Goal: Information Seeking & Learning: Check status

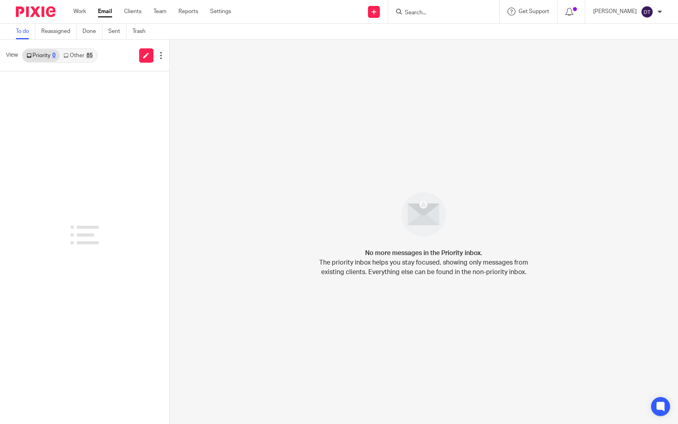
click at [79, 57] on link "Other 85" at bounding box center [77, 55] width 37 height 13
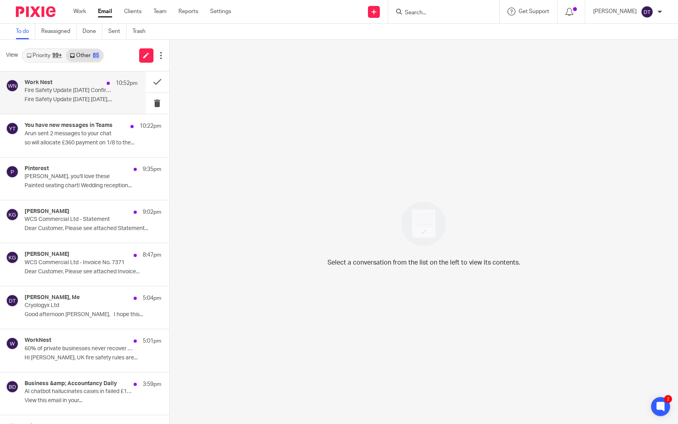
click at [76, 105] on div "Work Nest 10:52pm Fire Safety Update September 2025 Confirmation Fire Safety Up…" at bounding box center [81, 92] width 113 height 27
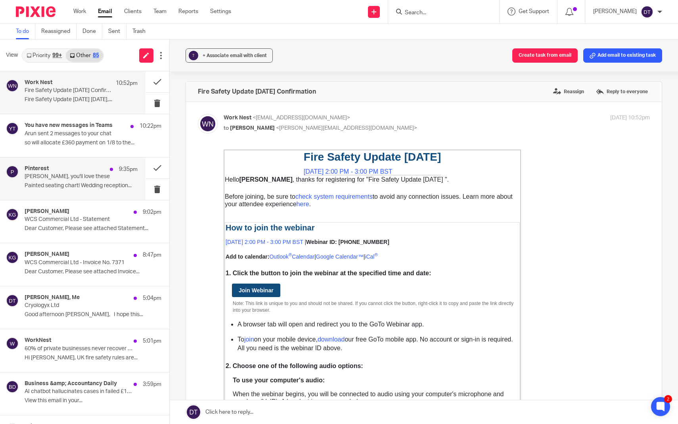
click at [85, 184] on p "Painted seating chart! Wedding reception..." at bounding box center [81, 185] width 113 height 7
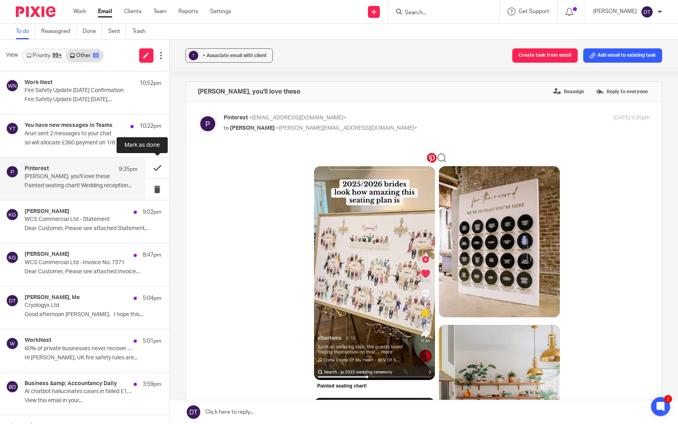
click at [157, 165] on button at bounding box center [157, 167] width 24 height 21
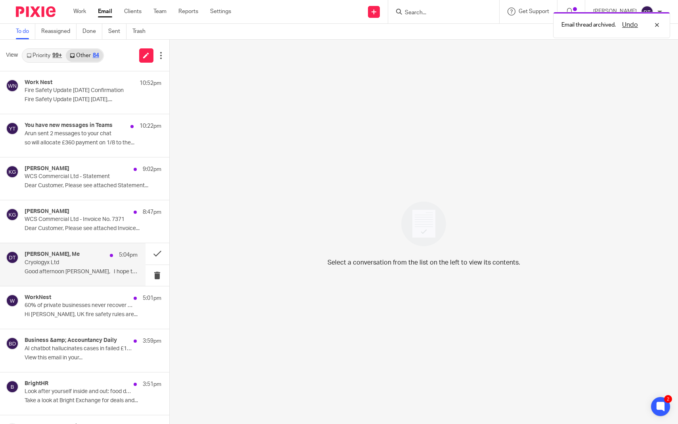
click at [78, 265] on div "Andrew Fox, Me 5:04pm Cryologyx Ltd Good afternoon Deanna, I hope this..." at bounding box center [81, 264] width 113 height 27
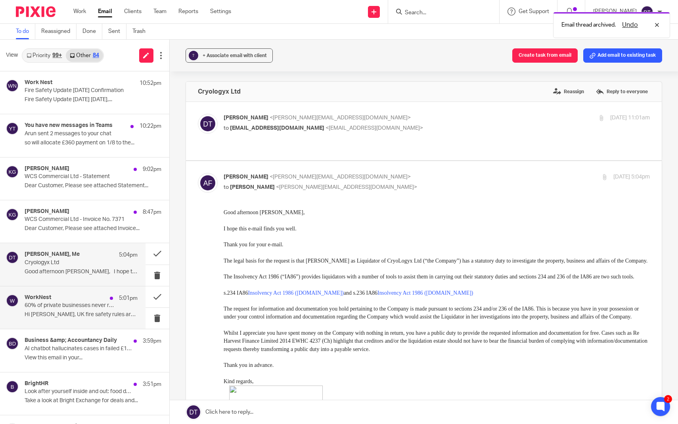
click at [84, 302] on p "60% of private businesses never recover after a fire - would yours?" at bounding box center [70, 305] width 90 height 7
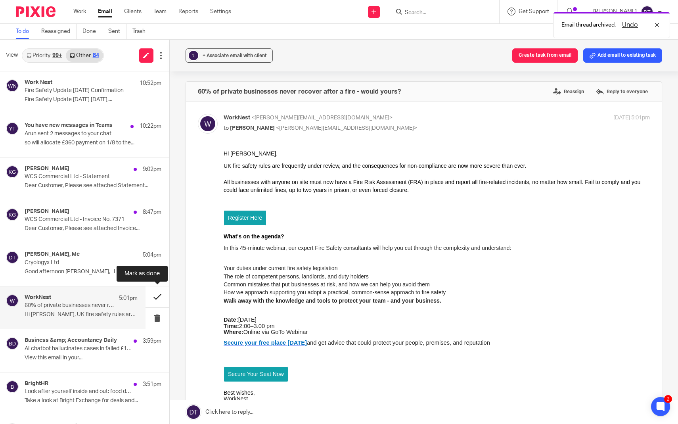
click at [157, 293] on button at bounding box center [157, 296] width 24 height 21
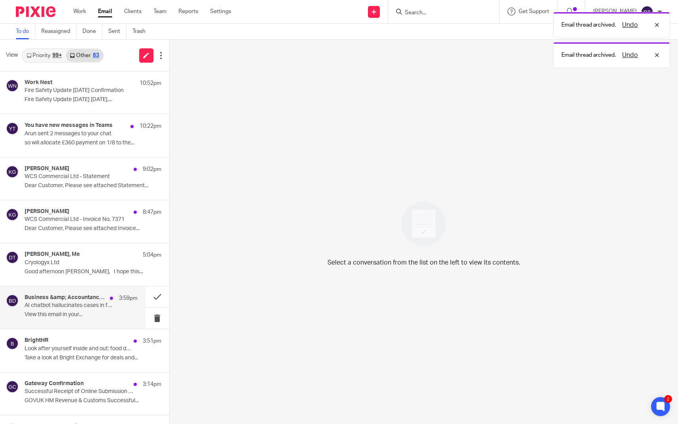
click at [89, 307] on p "AI chatbot hallucinates cases in failed £13k appeal | Chancellor eyes up proper…" at bounding box center [70, 305] width 90 height 7
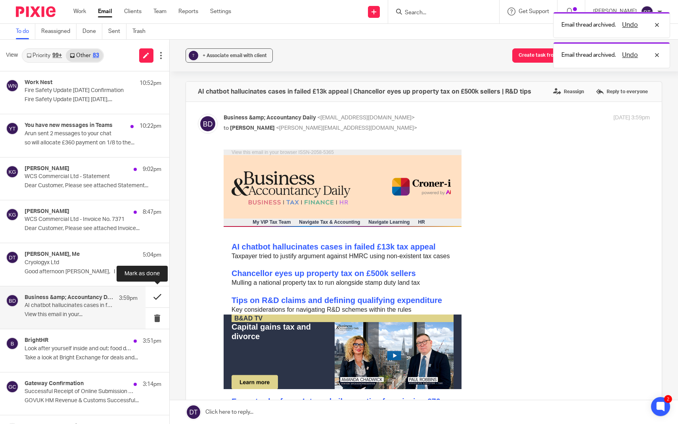
click at [157, 291] on button at bounding box center [157, 296] width 24 height 21
click at [113, 313] on p "View this email in your..." at bounding box center [81, 314] width 113 height 7
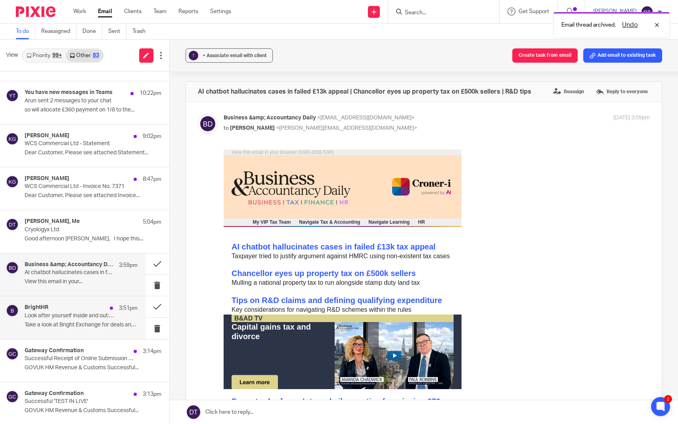
scroll to position [34, 0]
click at [96, 317] on div "BrightHR 3:51pm Look after yourself inside and out: food delivery, health testi…" at bounding box center [81, 316] width 113 height 27
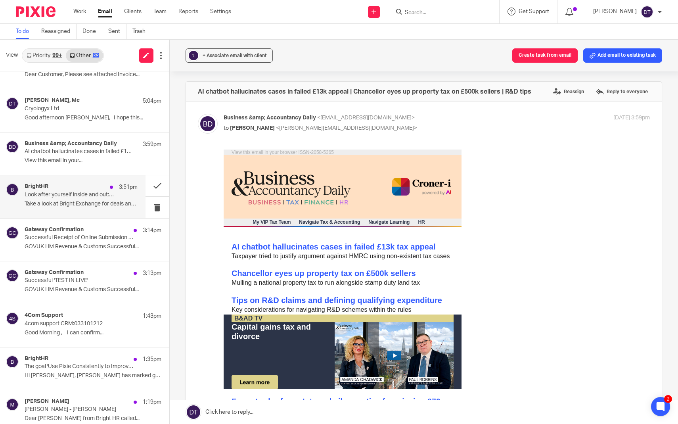
scroll to position [159, 0]
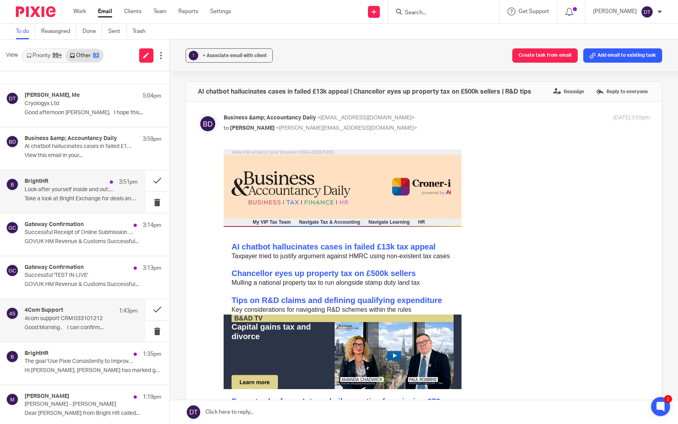
click at [101, 322] on div "4Com Support 1:43pm 4com support CRM:033101212 Good Morning , I can confirm..." at bounding box center [81, 320] width 113 height 27
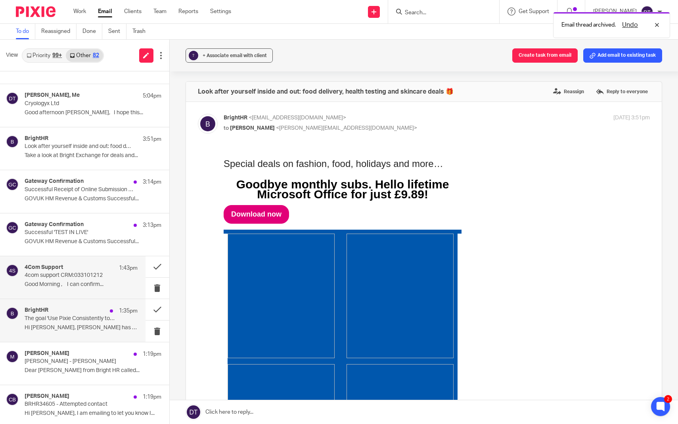
scroll to position [0, 0]
click at [100, 324] on p "Hi Deanna, Marian Racovita has marked goal..." at bounding box center [81, 327] width 113 height 7
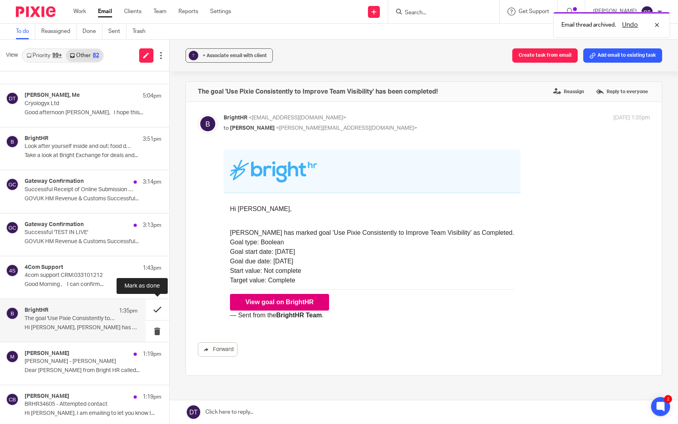
click at [159, 307] on button at bounding box center [157, 309] width 24 height 21
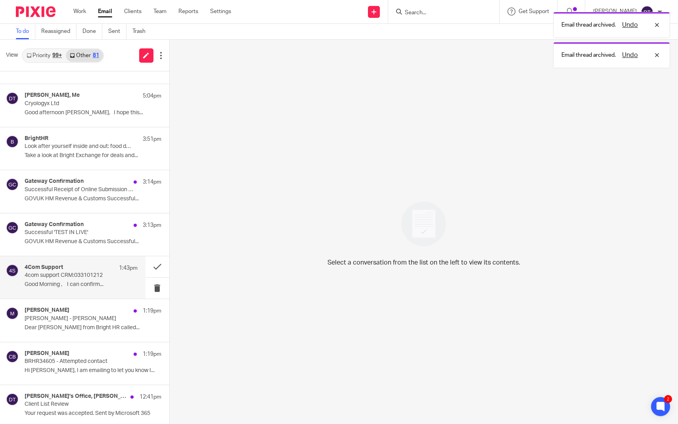
click at [99, 287] on div "4Com Support 1:43pm 4com support CRM:033101212 Good Morning , I can confirm..." at bounding box center [81, 277] width 113 height 27
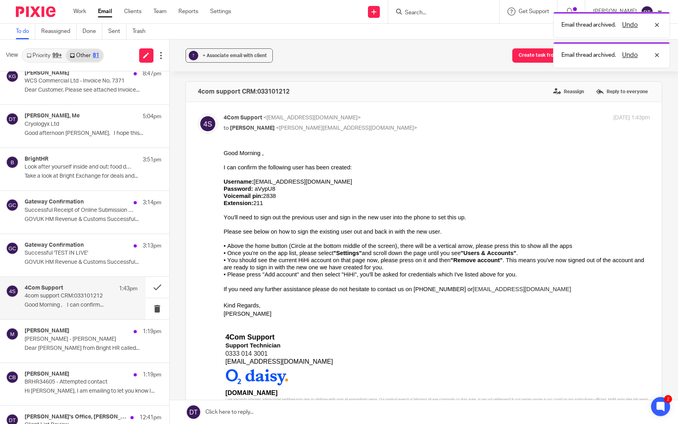
scroll to position [138, 0]
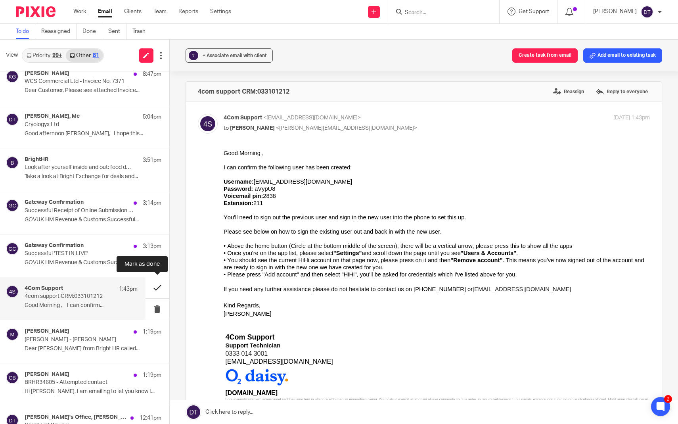
click at [155, 285] on button at bounding box center [157, 287] width 24 height 21
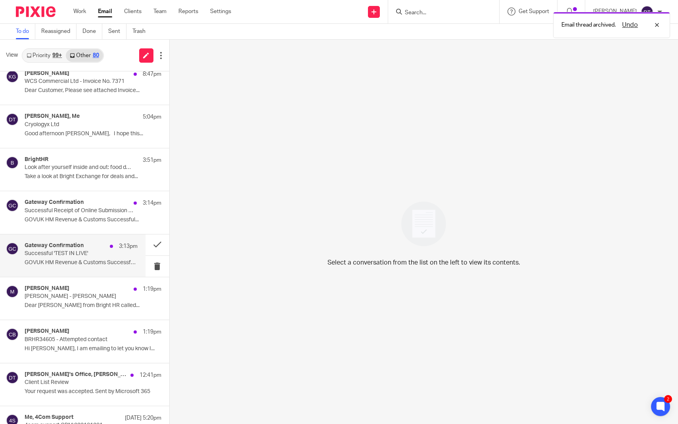
click at [92, 245] on div "Gateway Confirmation 3:13pm" at bounding box center [81, 246] width 113 height 8
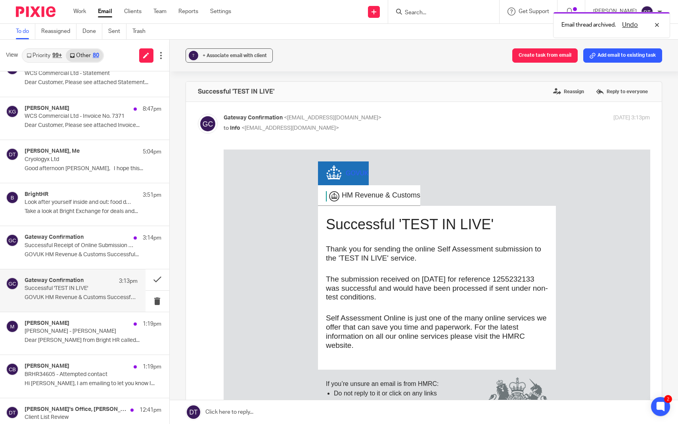
scroll to position [102, 0]
click at [88, 209] on p "Take a look at Bright Exchange for deals and..." at bounding box center [81, 212] width 113 height 7
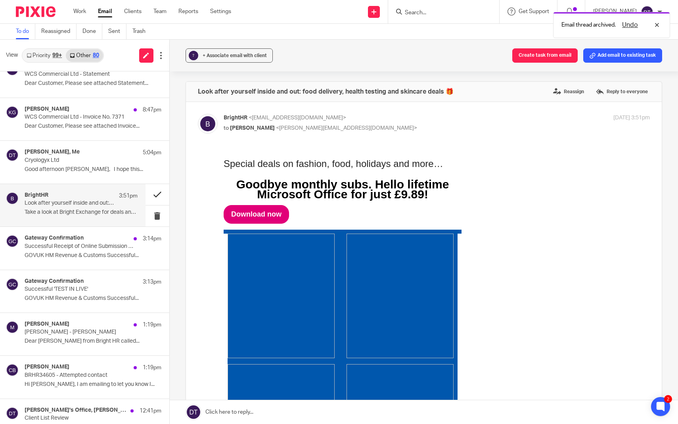
scroll to position [0, 0]
click at [155, 193] on button at bounding box center [157, 194] width 24 height 21
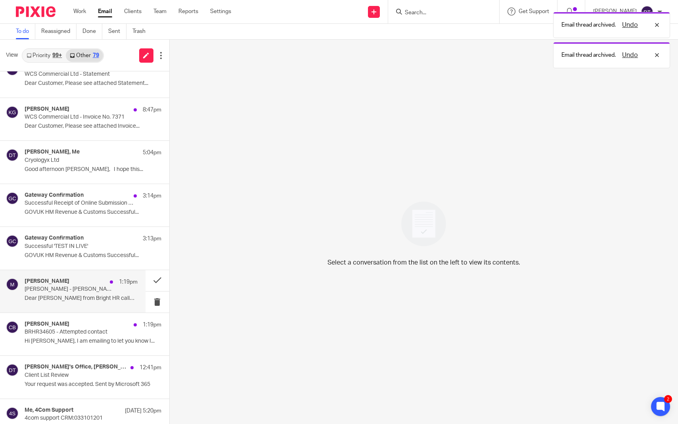
click at [92, 296] on p "Dear Deanna Clare Bolton from Bright HR called..." at bounding box center [81, 298] width 113 height 7
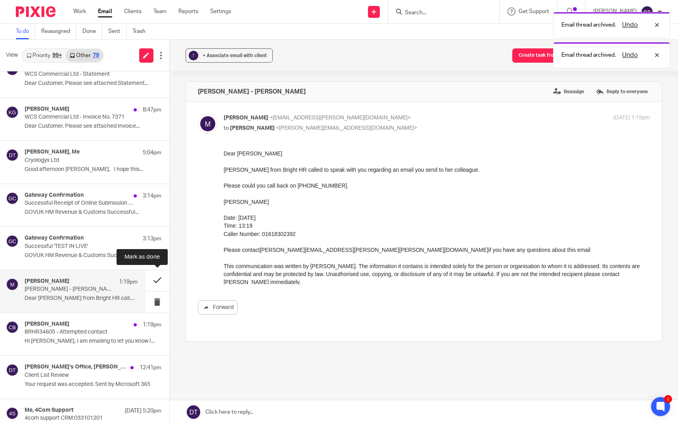
click at [159, 277] on button at bounding box center [157, 280] width 24 height 21
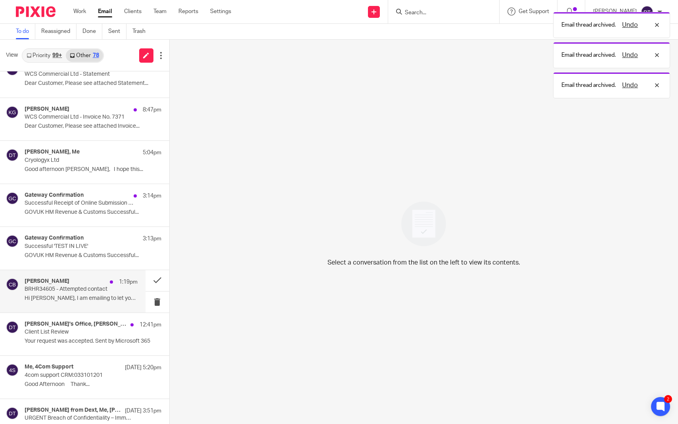
click at [105, 293] on div "Clare Bolton 1:19pm BRHR34605 - Attempted contact Hi Deanna, I am emailing to l…" at bounding box center [81, 291] width 113 height 27
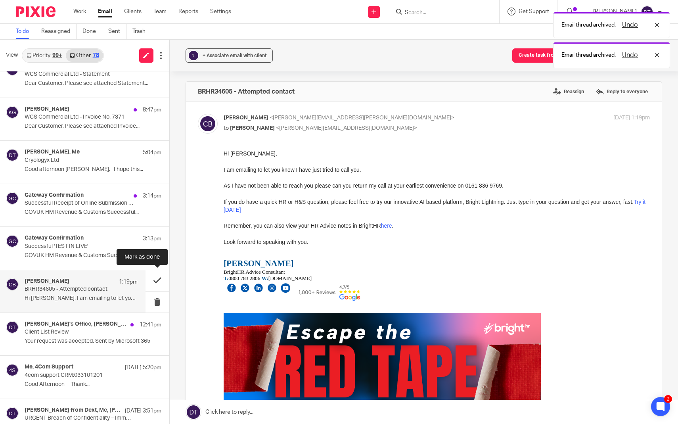
click at [158, 285] on button at bounding box center [157, 280] width 24 height 21
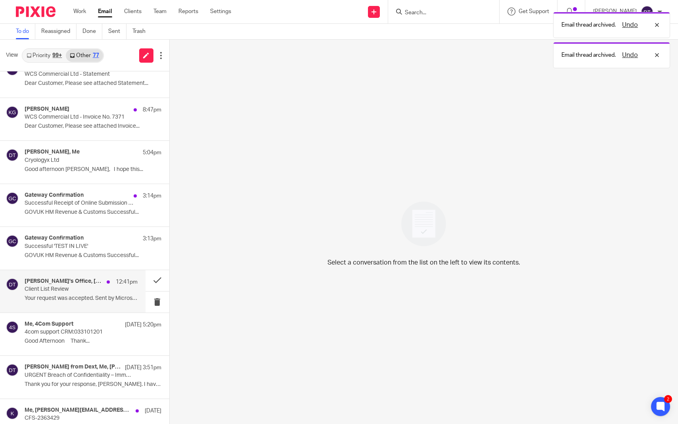
click at [107, 289] on p "Client List Review" at bounding box center [70, 289] width 90 height 7
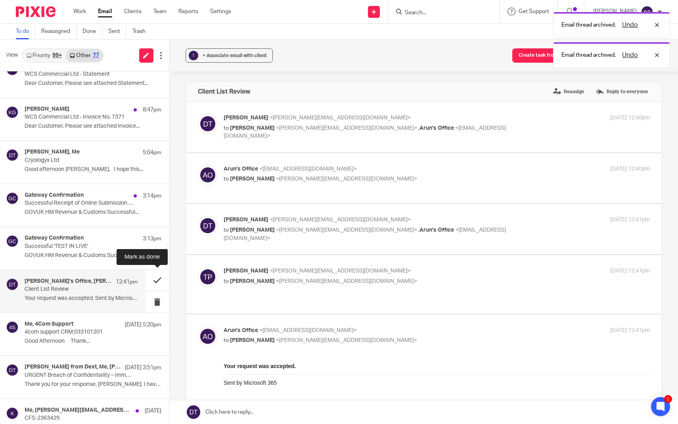
click at [162, 276] on button at bounding box center [157, 280] width 24 height 21
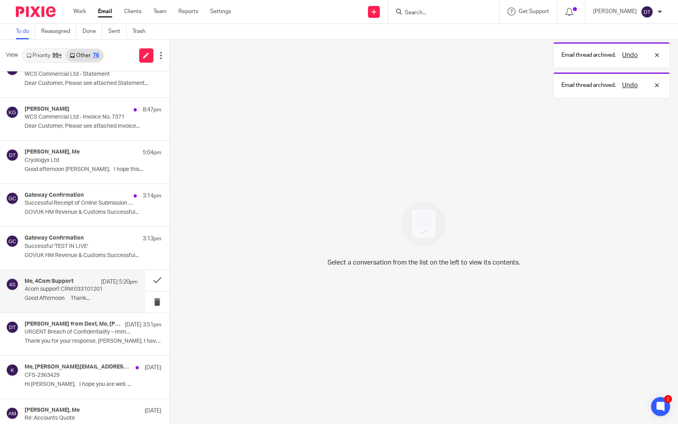
click at [91, 291] on p "4com support CRM:033101201" at bounding box center [70, 289] width 90 height 7
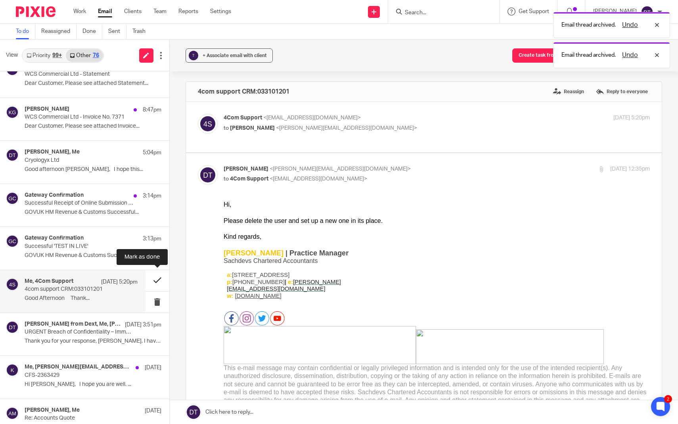
click at [161, 278] on button at bounding box center [157, 280] width 24 height 21
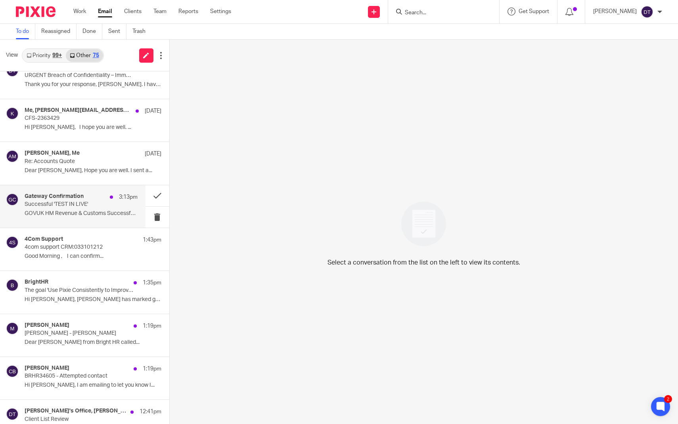
scroll to position [317, 0]
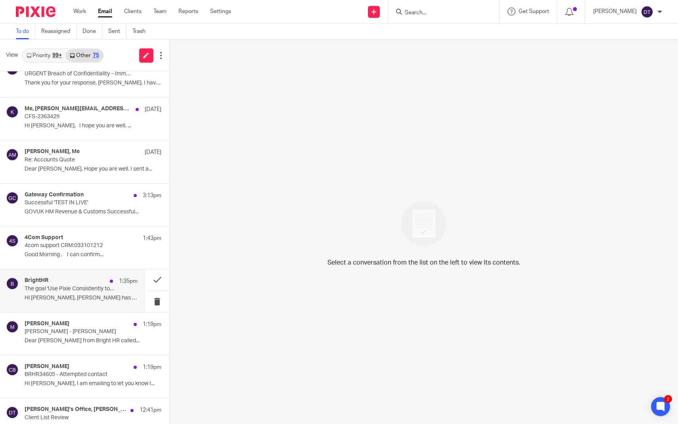
click at [81, 295] on p "Hi Deanna, Marian Racovita has marked goal..." at bounding box center [81, 297] width 113 height 7
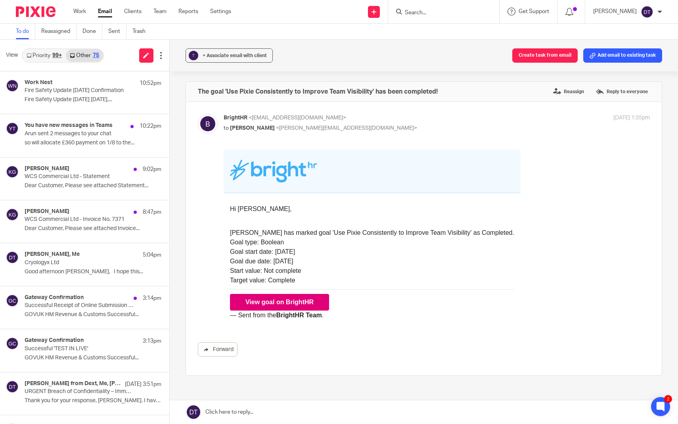
scroll to position [0, 0]
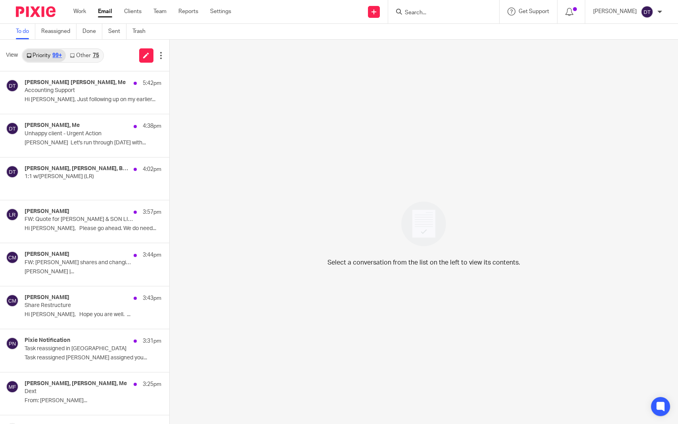
click at [87, 56] on link "Other 75" at bounding box center [84, 55] width 37 height 13
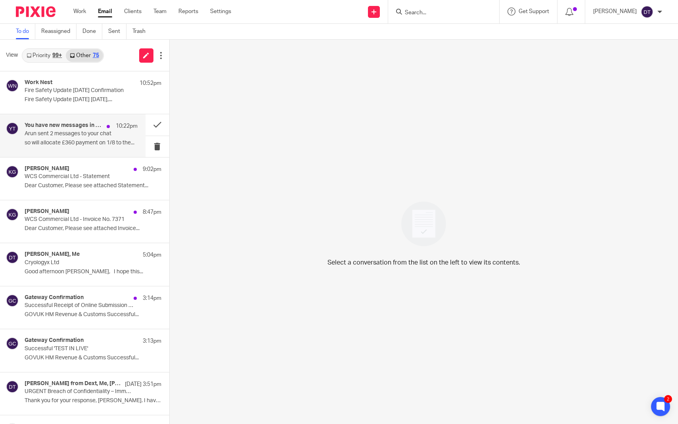
click at [84, 142] on p "so will allocate £360 payment on 1/8 to the..." at bounding box center [81, 142] width 113 height 7
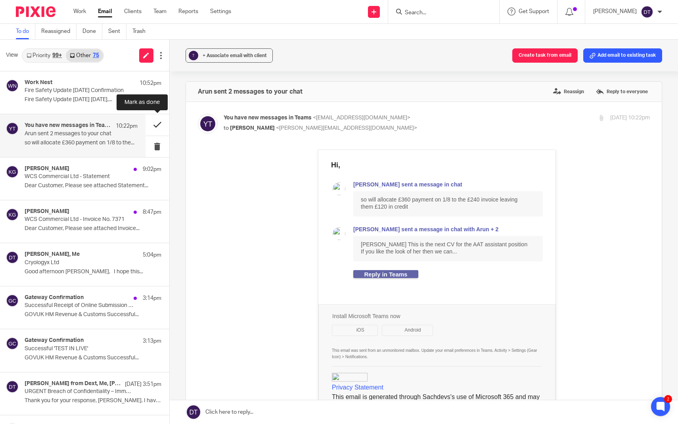
click at [156, 126] on button at bounding box center [157, 124] width 24 height 21
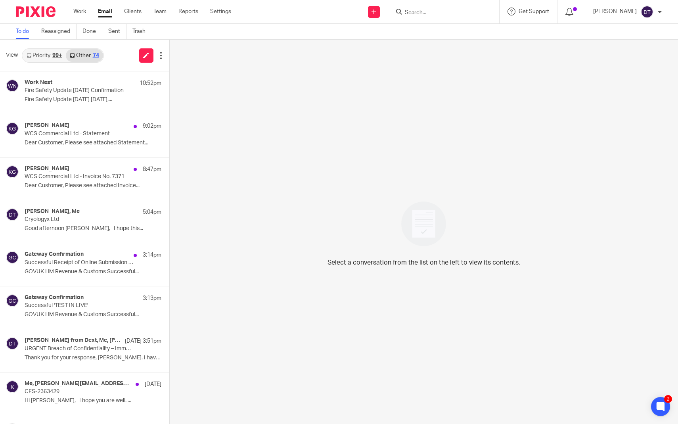
click at [53, 55] on div "99+" at bounding box center [57, 56] width 10 height 6
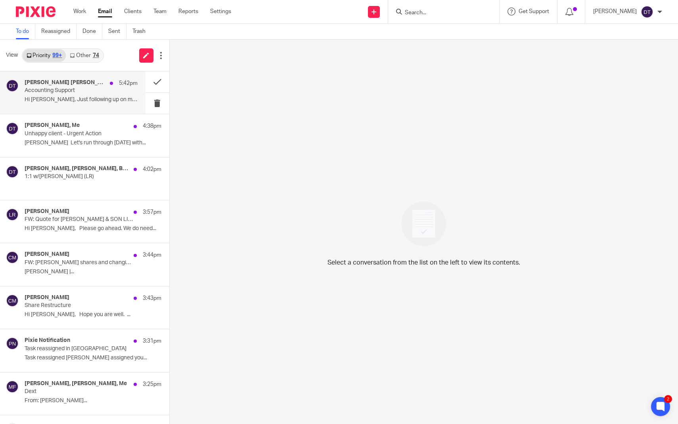
click at [68, 94] on div "Thanh Thảo Huỳnh Thị, Me 5:42pm Accounting Support Hi Deanna, Just following up…" at bounding box center [81, 92] width 113 height 27
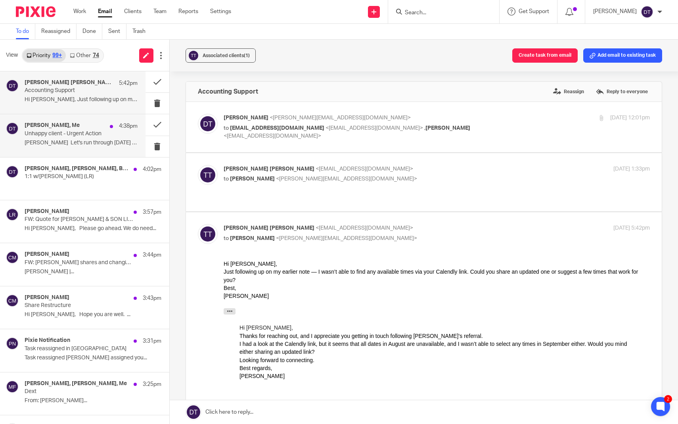
click at [78, 141] on p "Blimey Let's run through tomorrow with..." at bounding box center [81, 142] width 113 height 7
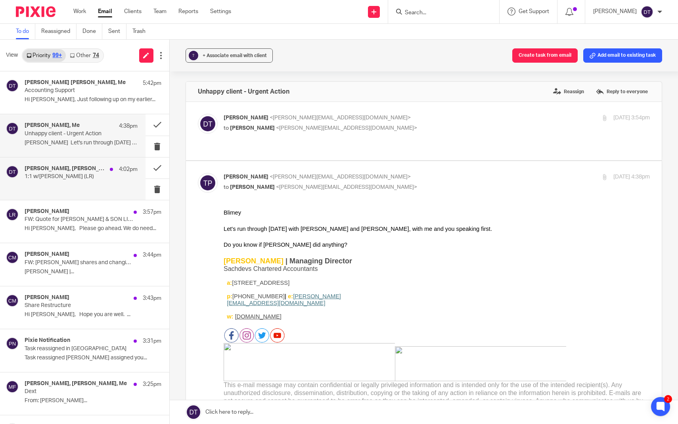
click at [81, 181] on div "Luke Racovita, Tina Pennycuick, Boardroom, Me 4:02pm 1:1 w/Tina (LR)" at bounding box center [81, 178] width 113 height 27
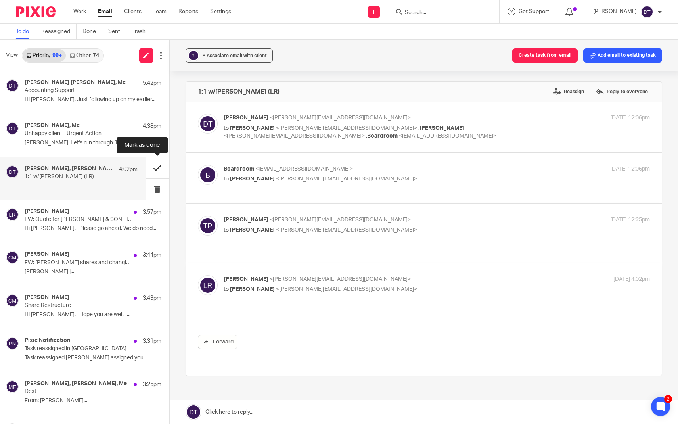
click at [156, 170] on button at bounding box center [157, 167] width 24 height 21
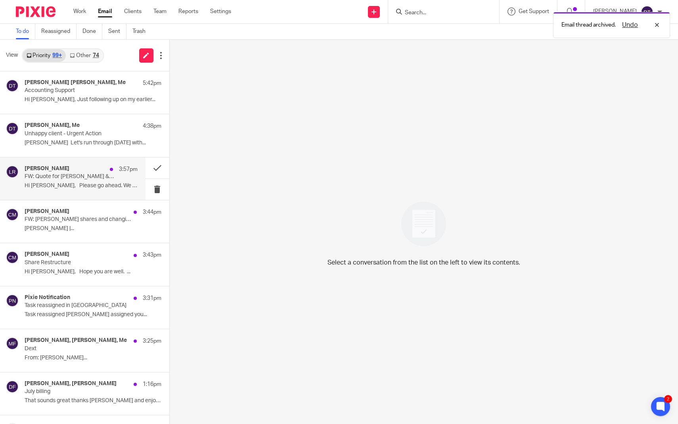
click at [101, 179] on p "FW: Quote for G. MOLLOY & SON LIMITED - Company No 08440975" at bounding box center [70, 176] width 90 height 7
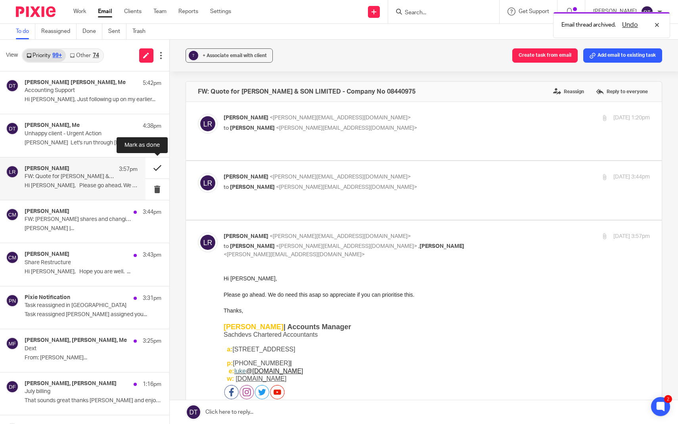
click at [160, 164] on button at bounding box center [157, 167] width 24 height 21
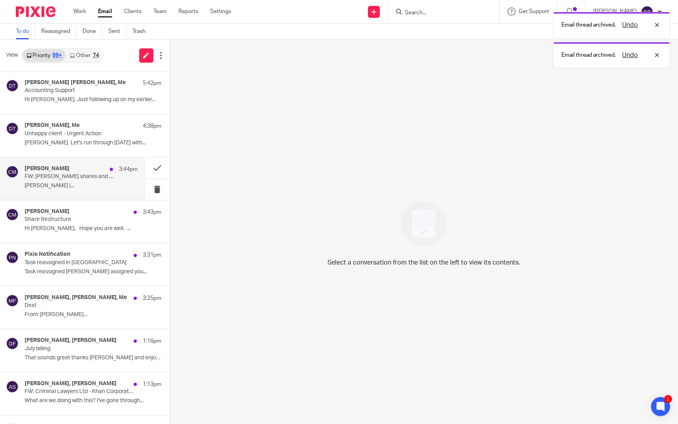
click at [103, 199] on div "Chetna Mistry 3:44pm FW: Issuing shares and changing shareholding - Adaptive Lo…" at bounding box center [72, 178] width 145 height 42
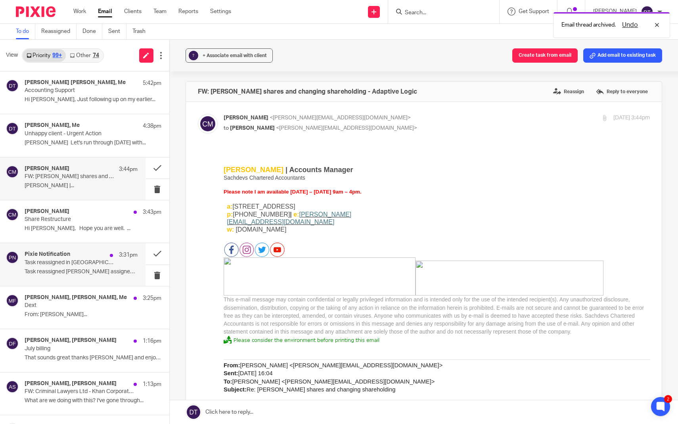
click at [97, 263] on p "Task reassigned in Pixie" at bounding box center [70, 262] width 90 height 7
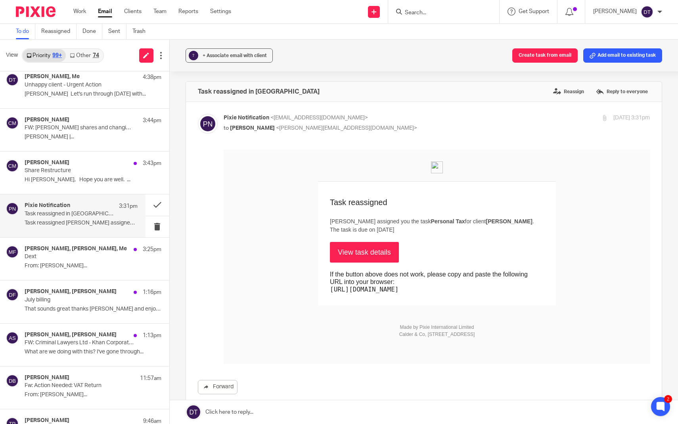
scroll to position [54, 0]
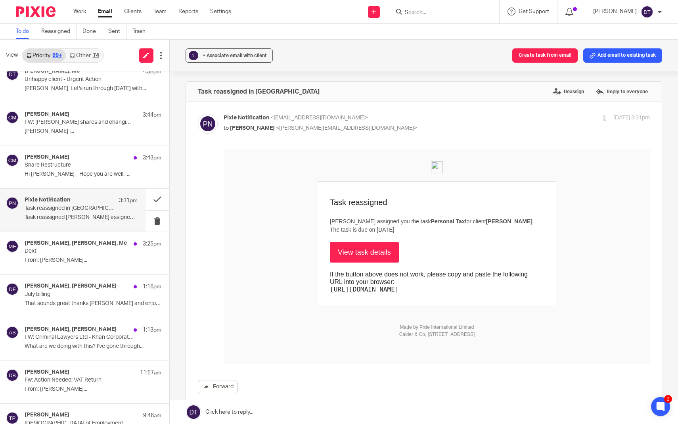
click at [372, 242] on link "View task details" at bounding box center [363, 252] width 69 height 21
click at [70, 257] on p "From: Melissa Fieldhouse..." at bounding box center [81, 260] width 113 height 7
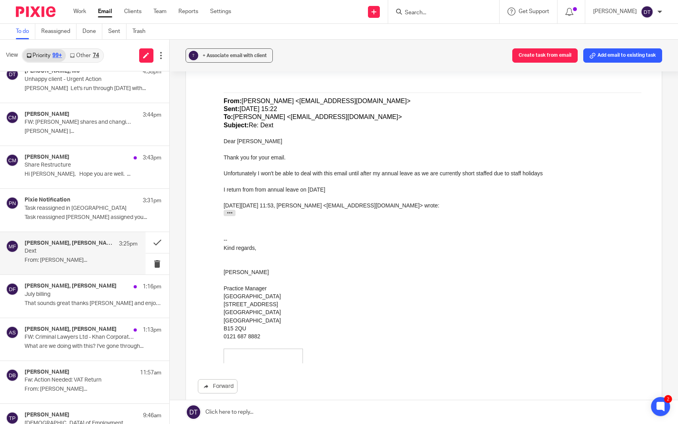
scroll to position [626, 0]
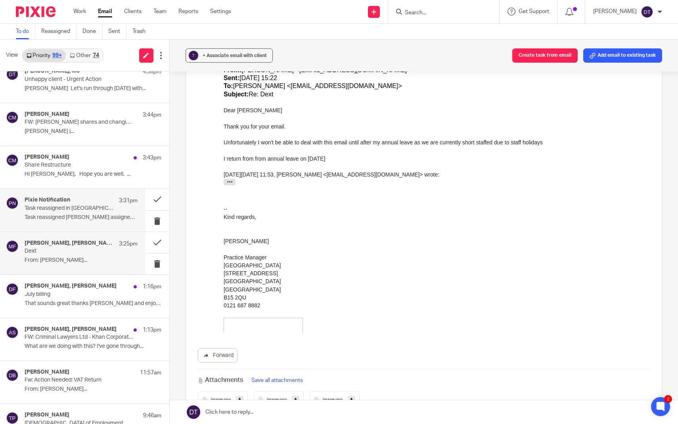
click at [82, 212] on div "Pixie Notification 3:31pm Task reassigned in Pixie Task reassigned Deepak Bansa…" at bounding box center [81, 210] width 113 height 27
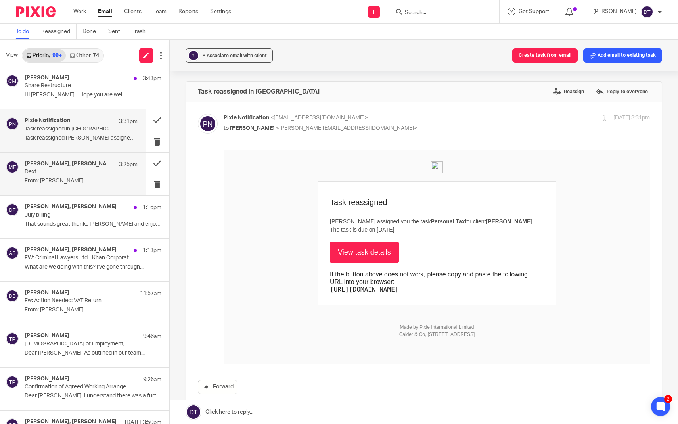
scroll to position [138, 0]
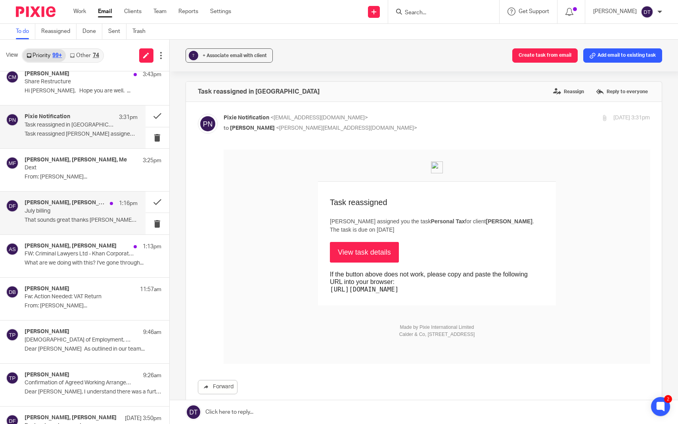
click at [57, 226] on div "Tina Pennycuick, Dan Field 1:16pm July billing That sounds great thanks Dan and…" at bounding box center [72, 212] width 145 height 42
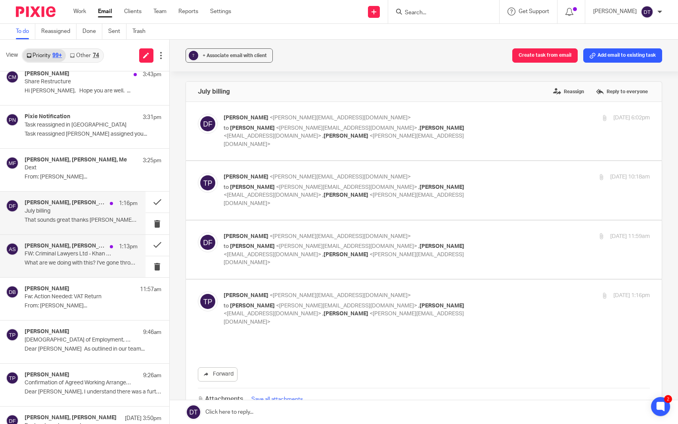
scroll to position [0, 0]
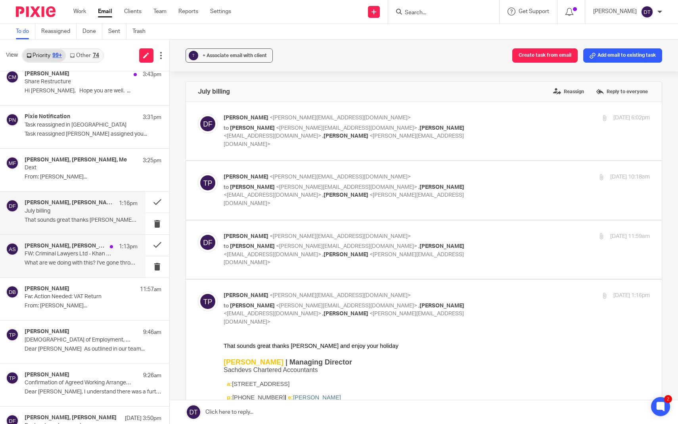
click at [60, 272] on div "Tina Pennycuick, Arun Sachdev 1:13pm FW: Criminal Lawyers Ltd - Khan Corporatio…" at bounding box center [72, 256] width 145 height 42
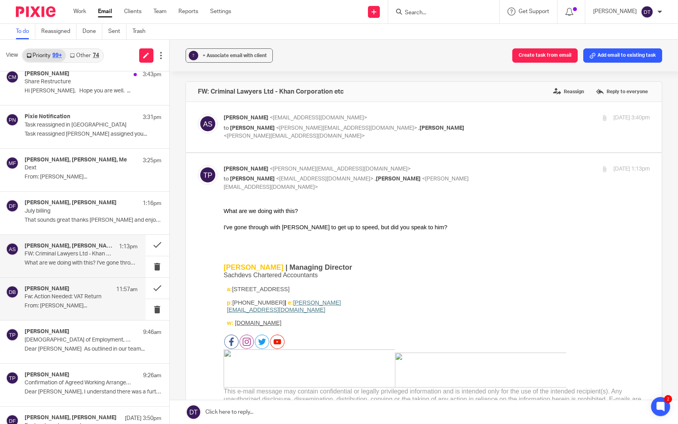
click at [82, 309] on div "Deepak Bansal 11:57am Fw: Action Needed: VAT Return From: surinder manesh..." at bounding box center [81, 298] width 113 height 27
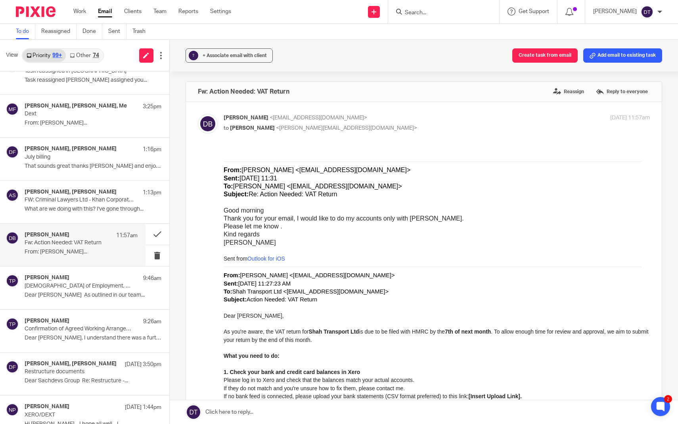
scroll to position [204, 0]
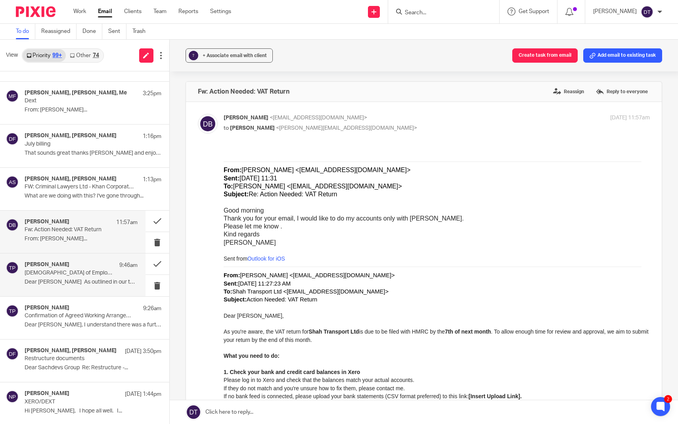
click at [80, 284] on div "Tina Pennycuick 9:46am Contract of Employment, Restrictive Covenants & Employee…" at bounding box center [81, 274] width 113 height 27
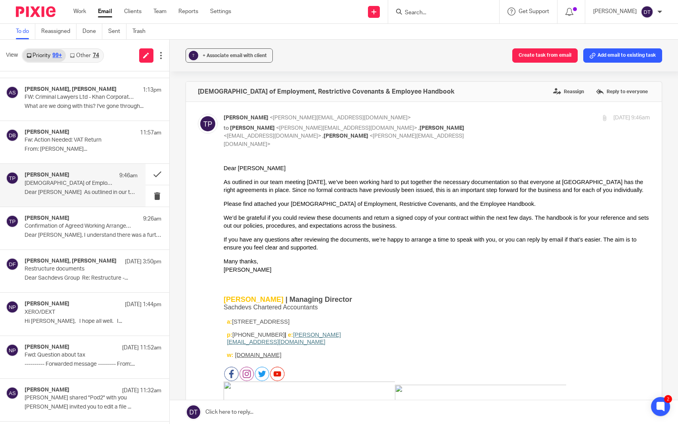
scroll to position [295, 0]
click at [85, 322] on div "Naveen Paul 18 Aug 1:44pm XERO/DEXT Hi Deanna, I hope all well. I..." at bounding box center [81, 313] width 113 height 27
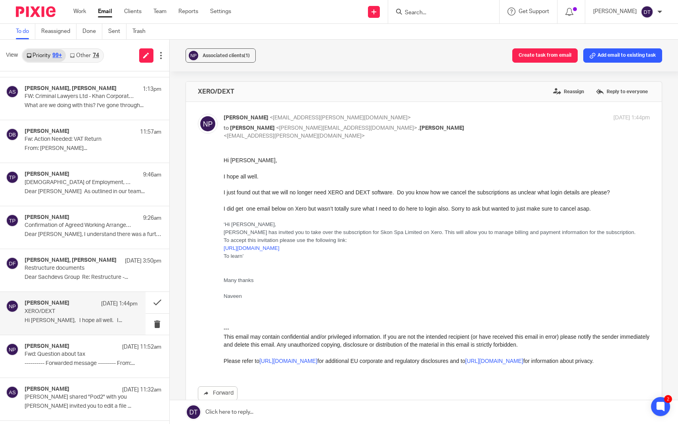
scroll to position [0, 0]
click at [86, 287] on div "Asad Khan, Dan Field 18 Aug 3:50pm Restructure documents Dear Sachdevs Group Re…" at bounding box center [72, 270] width 145 height 42
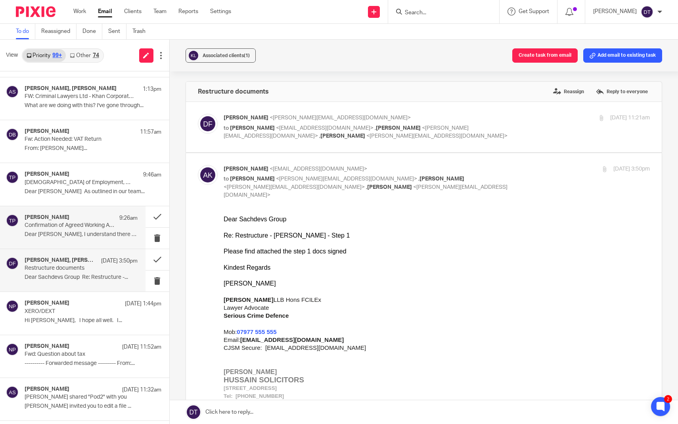
click at [81, 231] on p "Dear Shammi, I understand there was a further..." at bounding box center [81, 234] width 113 height 7
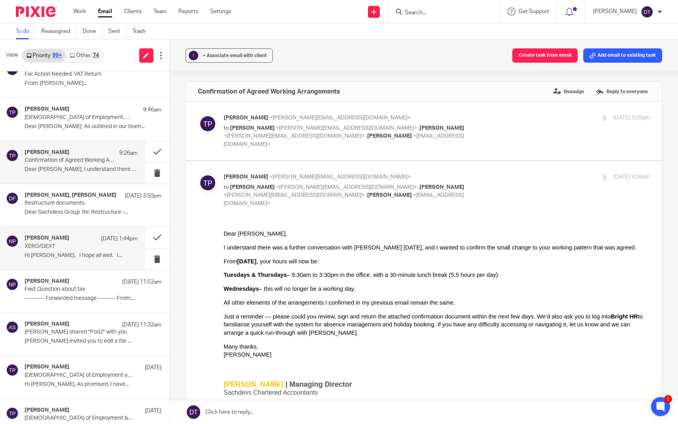
scroll to position [379, 0]
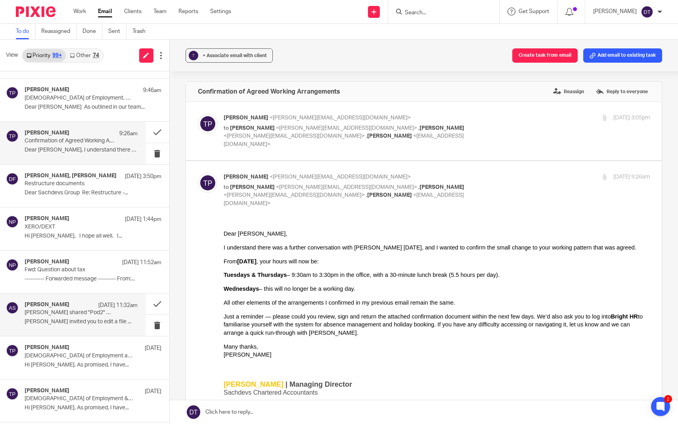
click at [95, 313] on p "Aaron Shinu shared "Pod2" with you" at bounding box center [70, 312] width 90 height 7
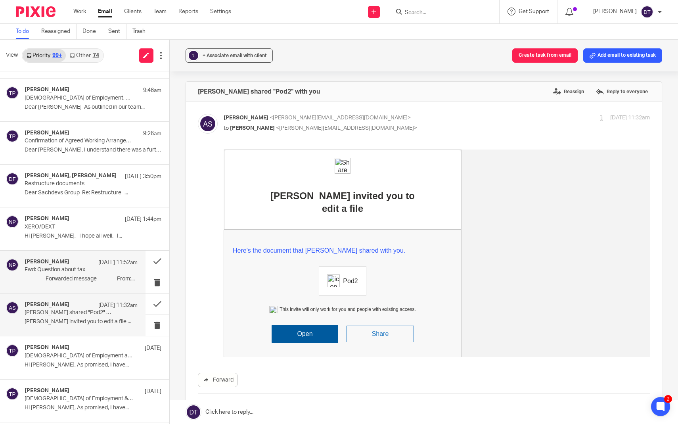
scroll to position [0, 0]
click at [82, 262] on div "Neeraj Pattni 18 Aug 11:52am" at bounding box center [81, 262] width 113 height 8
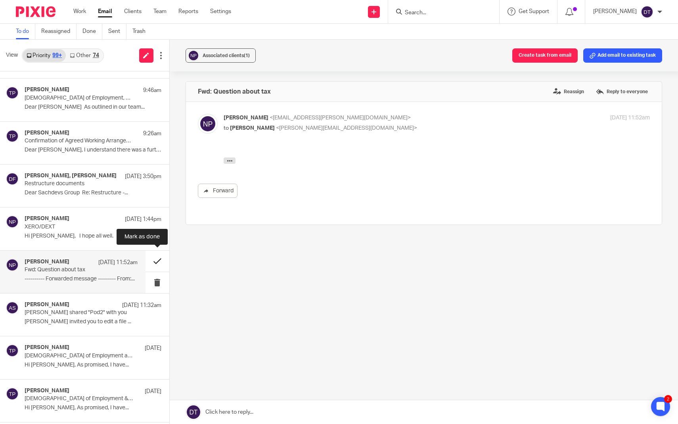
click at [155, 262] on button at bounding box center [157, 260] width 24 height 21
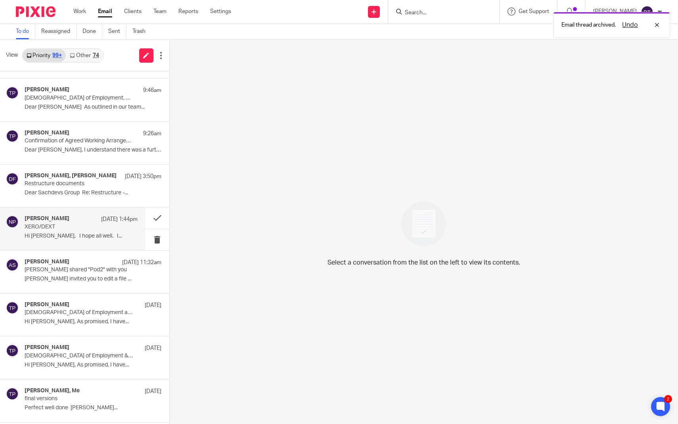
click at [88, 233] on p "Hi Deanna, I hope all well. I..." at bounding box center [81, 236] width 113 height 7
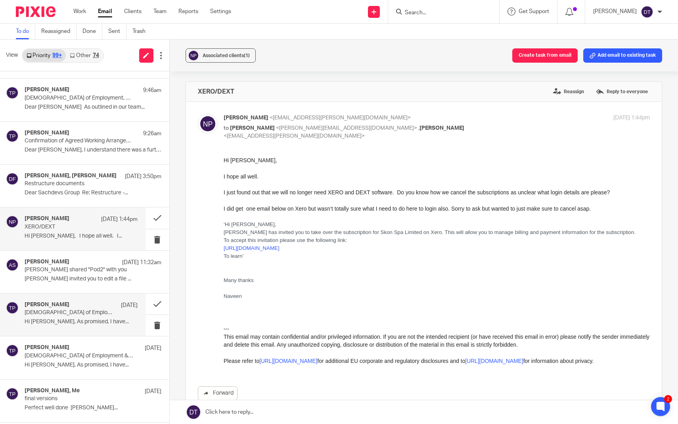
click at [81, 322] on p "Hi Luke, As promised, I have..." at bounding box center [81, 321] width 113 height 7
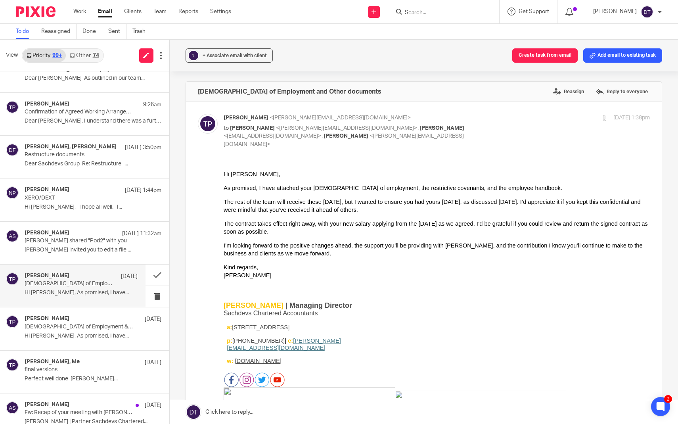
scroll to position [421, 0]
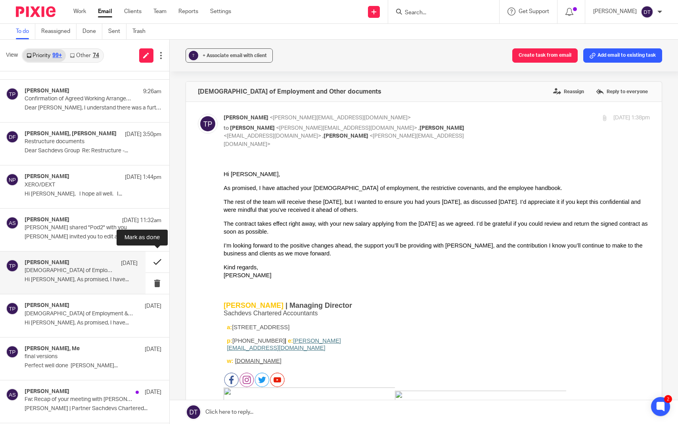
click at [159, 261] on button at bounding box center [157, 261] width 24 height 21
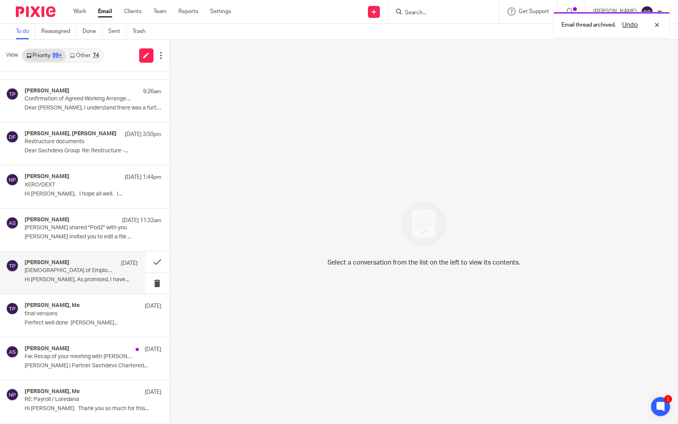
click at [110, 267] on p "Contract of Employment & Documentation" at bounding box center [70, 270] width 90 height 7
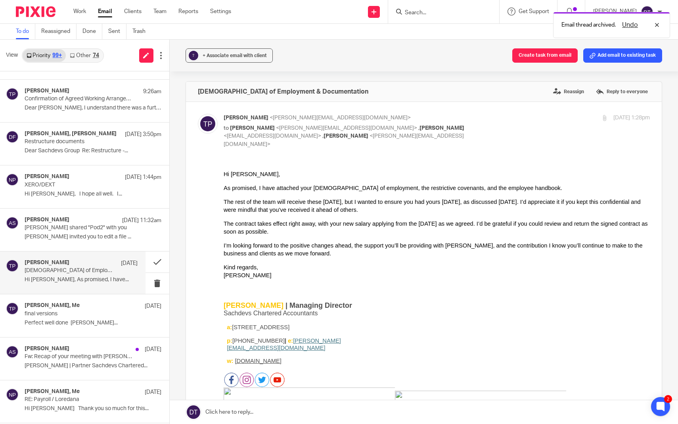
scroll to position [0, 0]
click at [159, 258] on button at bounding box center [157, 261] width 24 height 21
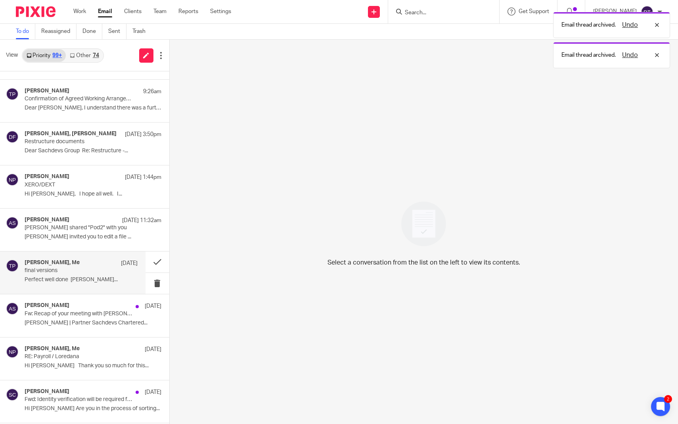
click at [97, 270] on p "final versions" at bounding box center [70, 270] width 90 height 7
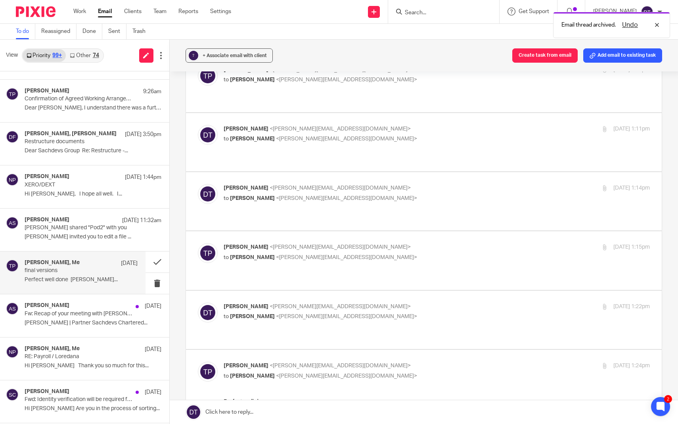
scroll to position [518, 0]
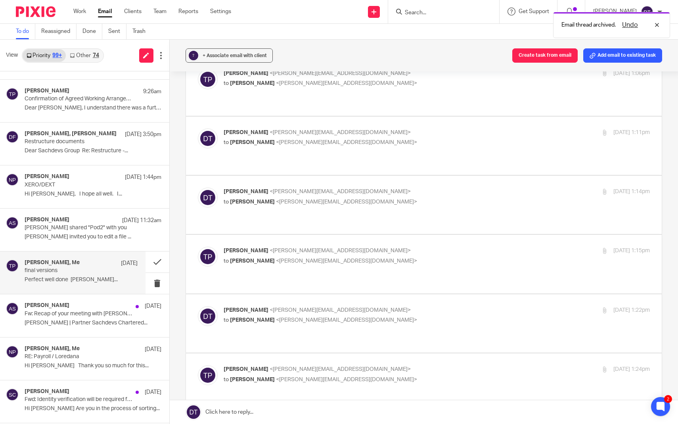
click at [369, 294] on label at bounding box center [424, 323] width 476 height 58
click at [198, 306] on input "checkbox" at bounding box center [197, 306] width 0 height 0
checkbox input "true"
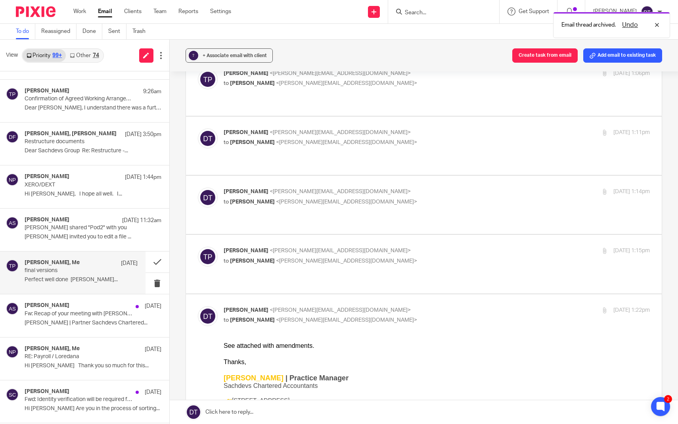
scroll to position [0, 0]
click at [376, 257] on p "to Deanna Templeton <deanna@sachdevs-ca.com>" at bounding box center [365, 261] width 284 height 8
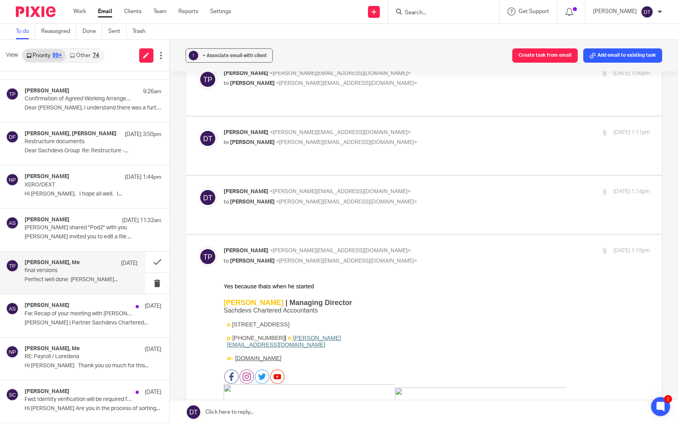
click at [376, 257] on p "to Deanna Templeton <deanna@sachdevs-ca.com>" at bounding box center [365, 261] width 284 height 8
checkbox input "false"
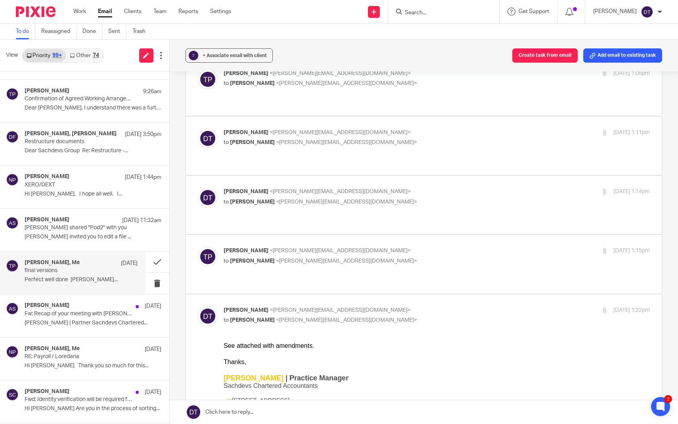
scroll to position [469, 0]
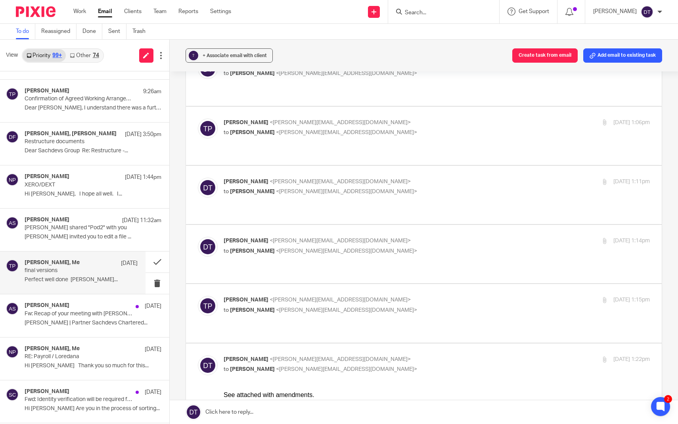
click at [376, 237] on p "Deanna Templeton <deanna@sachdevs-ca.com>" at bounding box center [365, 241] width 284 height 8
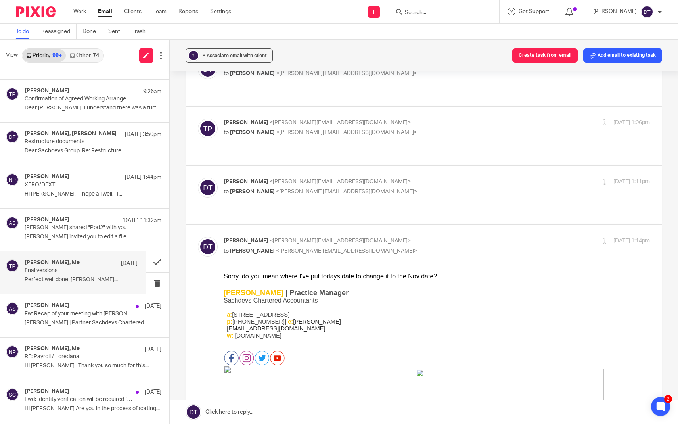
scroll to position [0, 0]
click at [376, 237] on p "Deanna Templeton <deanna@sachdevs-ca.com>" at bounding box center [365, 241] width 284 height 8
checkbox input "false"
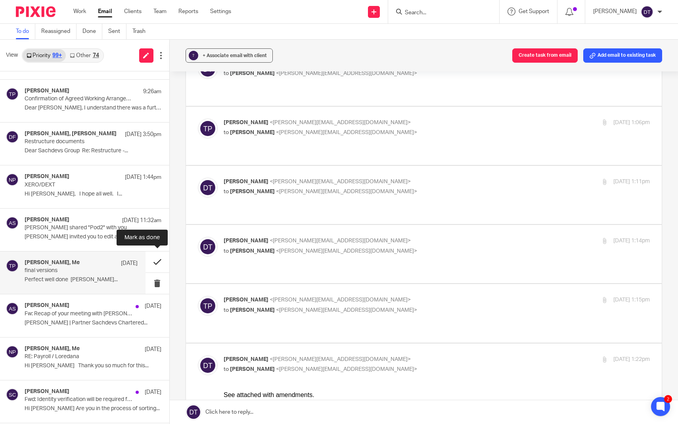
click at [160, 257] on button at bounding box center [157, 261] width 24 height 21
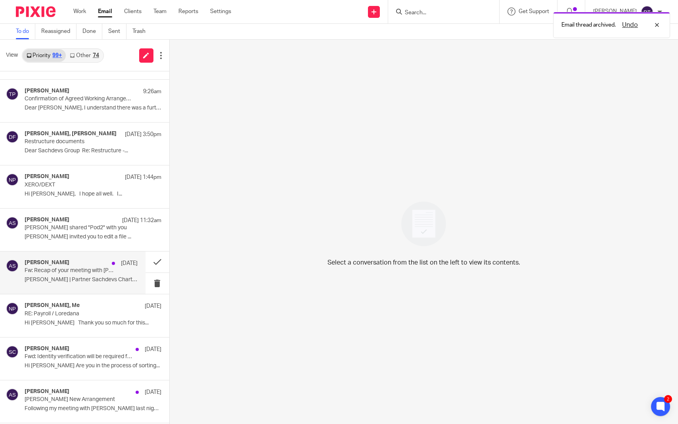
click at [100, 277] on p "Arun Sachdev | Partner Sachdevs Chartered..." at bounding box center [81, 279] width 113 height 7
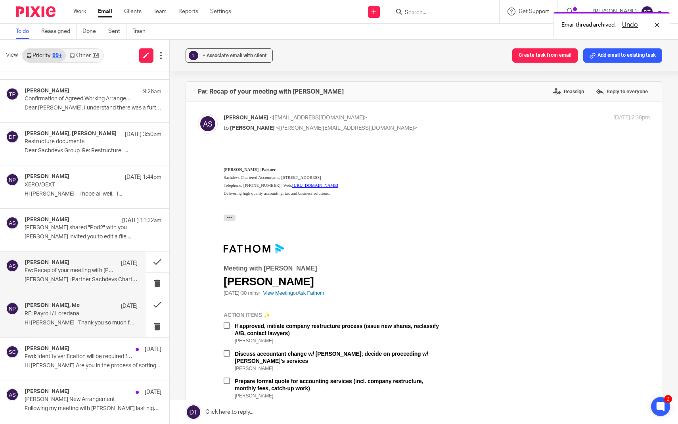
click at [103, 311] on p "RE: Payroll / Loredana" at bounding box center [70, 313] width 90 height 7
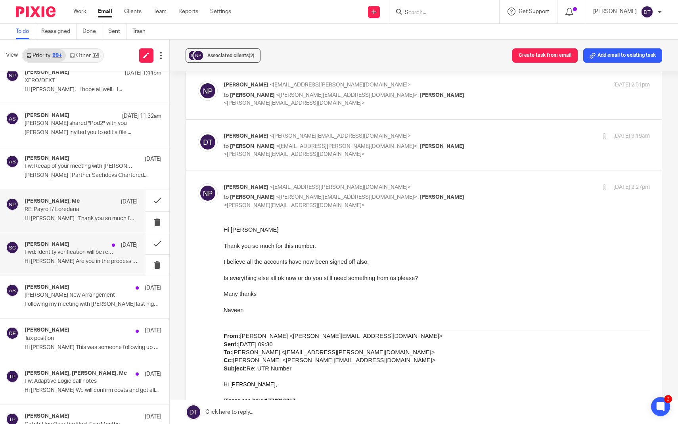
scroll to position [527, 0]
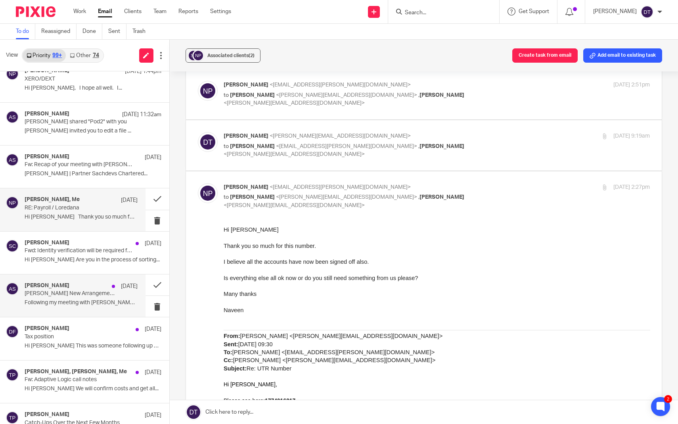
click at [78, 303] on p "Following my meeting with Shammi last night the..." at bounding box center [81, 302] width 113 height 7
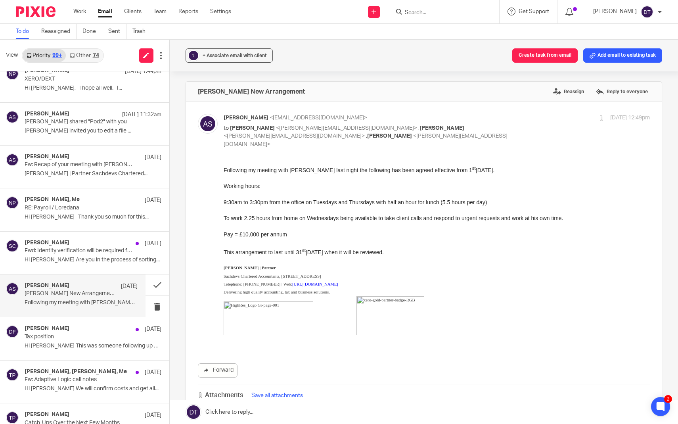
scroll to position [0, 0]
click at [160, 283] on button at bounding box center [157, 284] width 24 height 21
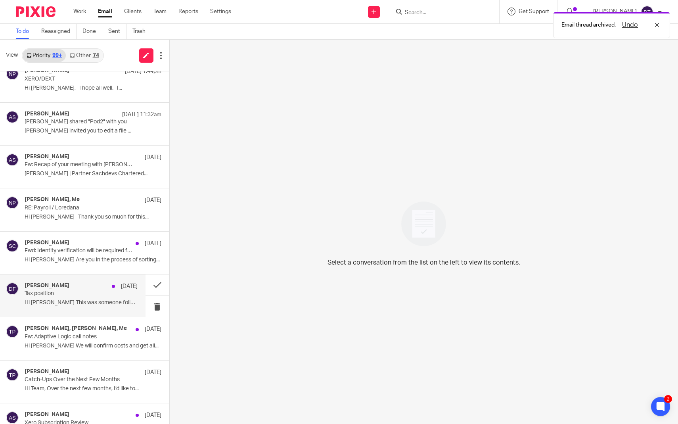
click at [90, 294] on div "Dan Field 13 Aug Tax position Hi Dee This was someone following up on a..." at bounding box center [81, 295] width 113 height 27
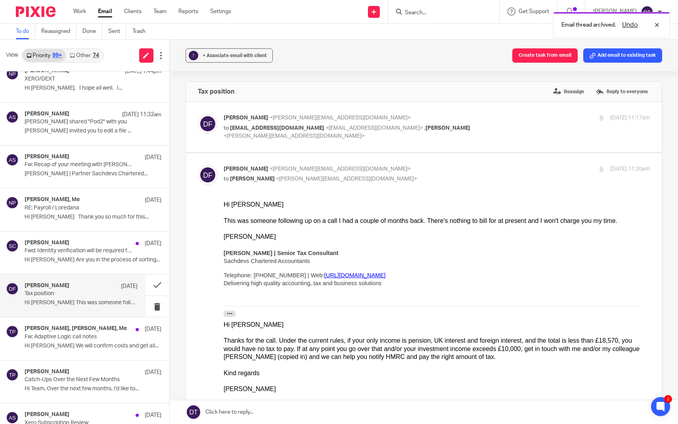
click at [320, 121] on p "Dan Field <dan@as1group.co.uk>" at bounding box center [365, 118] width 284 height 8
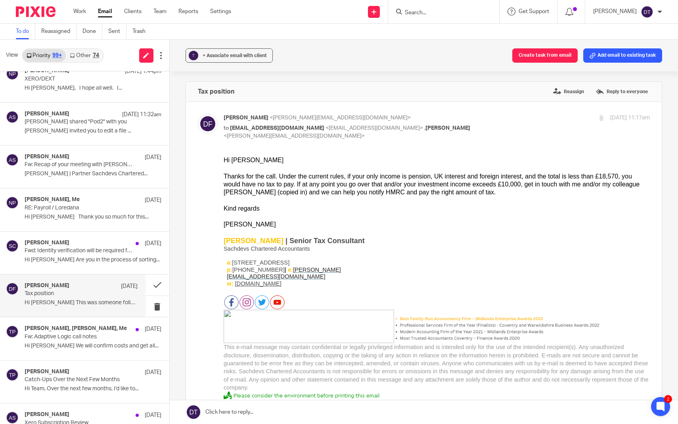
click at [320, 121] on p "Dan Field <dan@as1group.co.uk>" at bounding box center [365, 118] width 284 height 8
checkbox input "false"
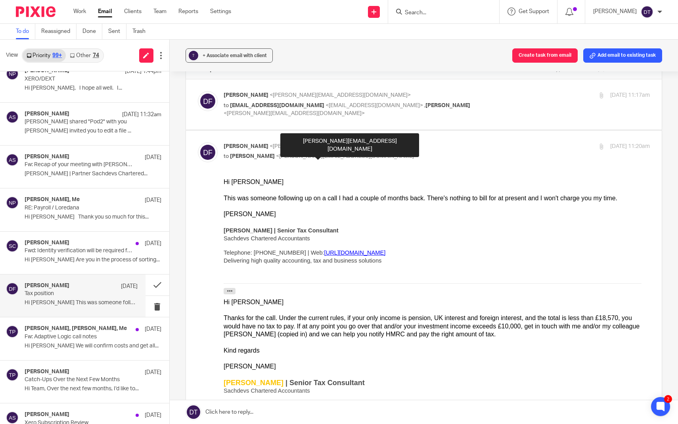
scroll to position [24, 0]
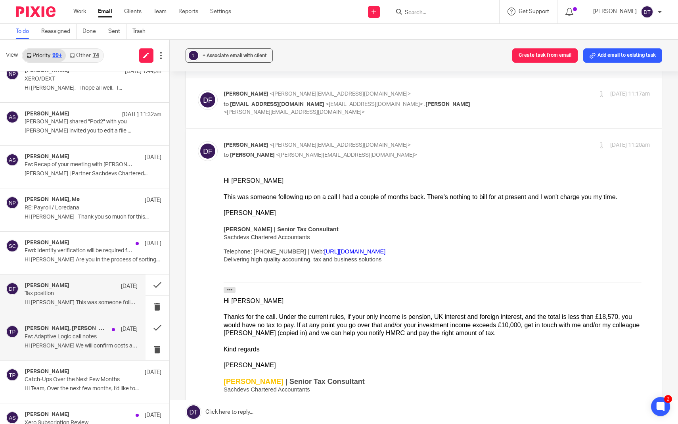
click at [106, 344] on p "Hi Liam We will confirm costs and get all..." at bounding box center [81, 345] width 113 height 7
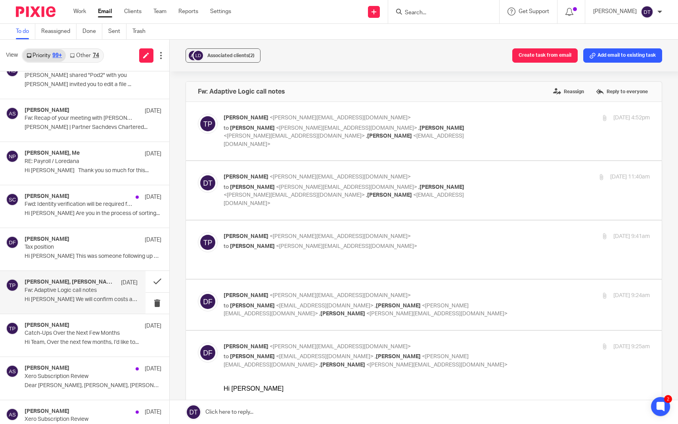
scroll to position [575, 0]
click at [99, 339] on p "Hi Team, Over the next few months, I’d like to..." at bounding box center [81, 341] width 113 height 7
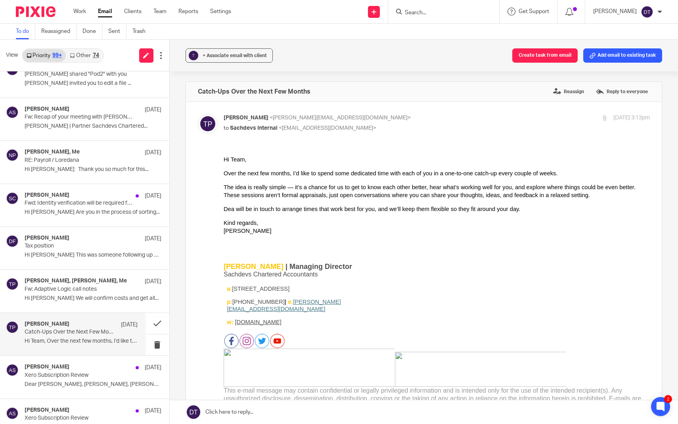
scroll to position [0, 0]
click at [157, 317] on button at bounding box center [157, 323] width 24 height 21
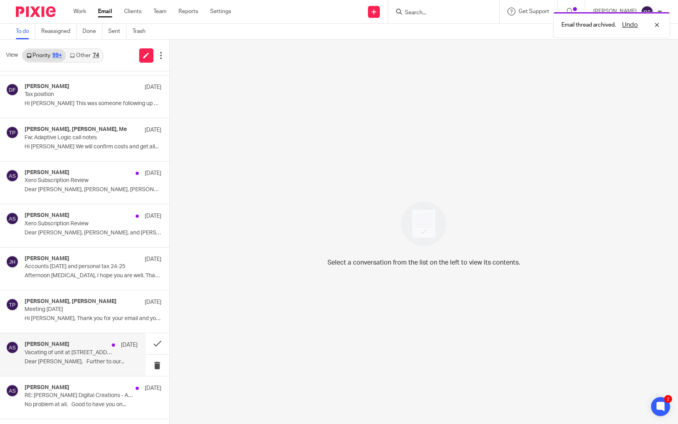
scroll to position [729, 0]
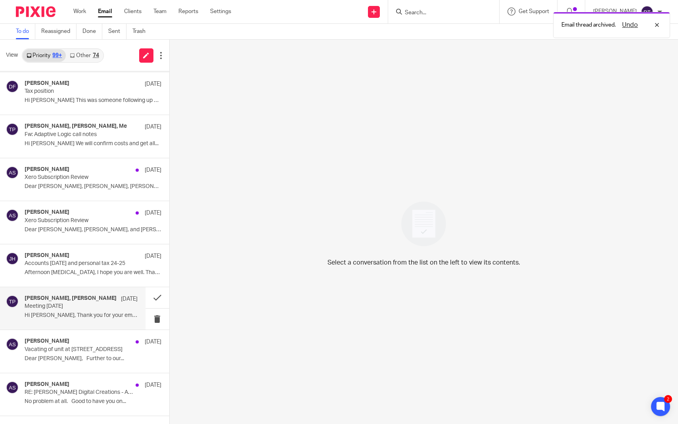
click at [70, 315] on p "Hi Dan, Thank you for your email and your..." at bounding box center [81, 315] width 113 height 7
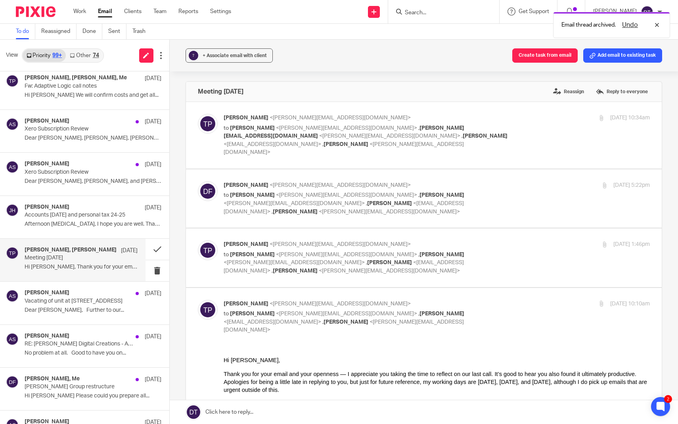
scroll to position [780, 0]
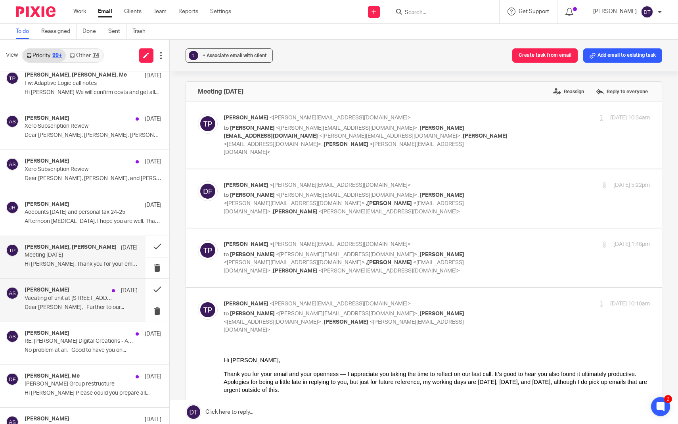
click at [73, 306] on p "Dear Artur, Further to our..." at bounding box center [81, 307] width 113 height 7
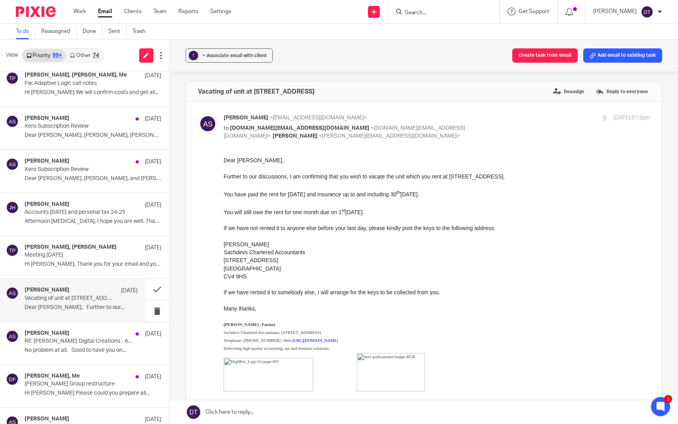
scroll to position [0, 0]
click at [155, 286] on button at bounding box center [157, 289] width 24 height 21
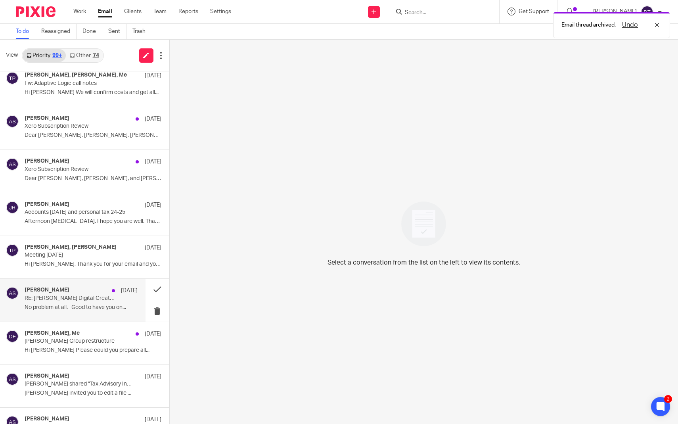
click at [90, 300] on div "Arun Sachdev 11 Aug RE: Boothby Digital Creations - Accounts No problem at all.…" at bounding box center [81, 300] width 113 height 27
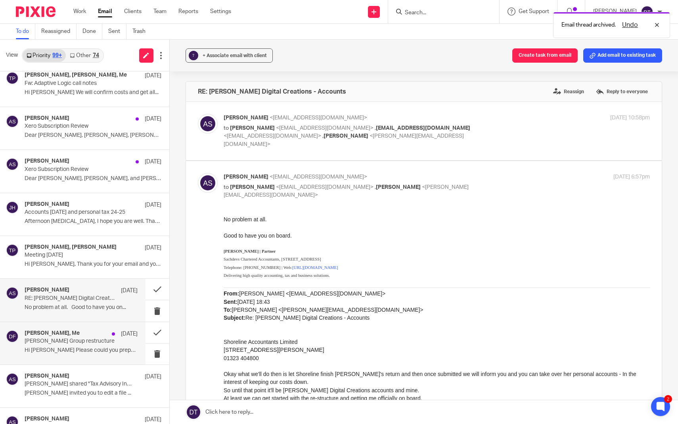
click at [90, 340] on p "Meadowcroft Group restructure" at bounding box center [70, 341] width 90 height 7
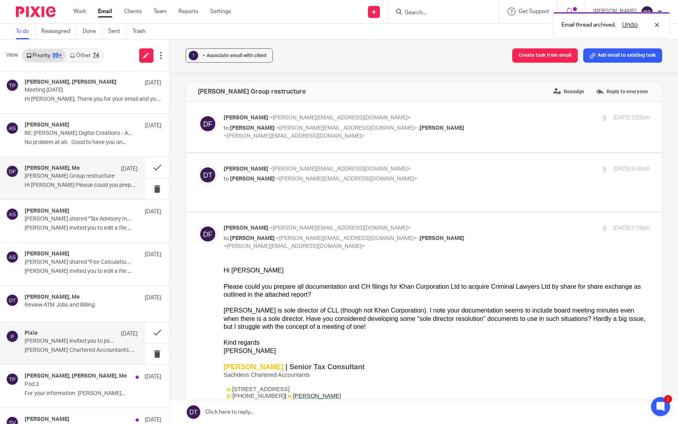
scroll to position [976, 0]
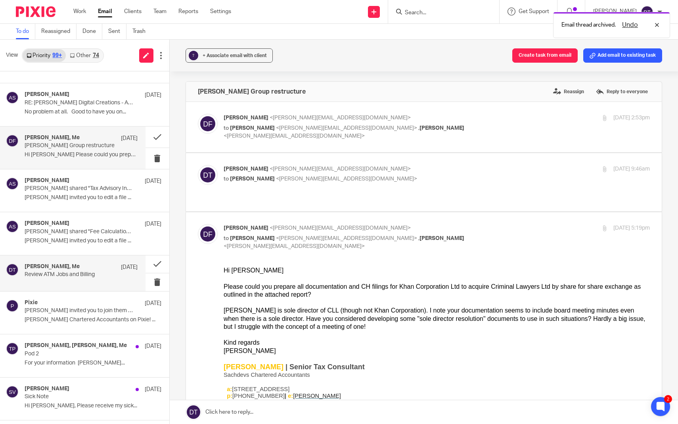
click at [112, 280] on div "Jodie Hall, Me 11 Aug Review ATM Jobs and Billing" at bounding box center [72, 273] width 145 height 36
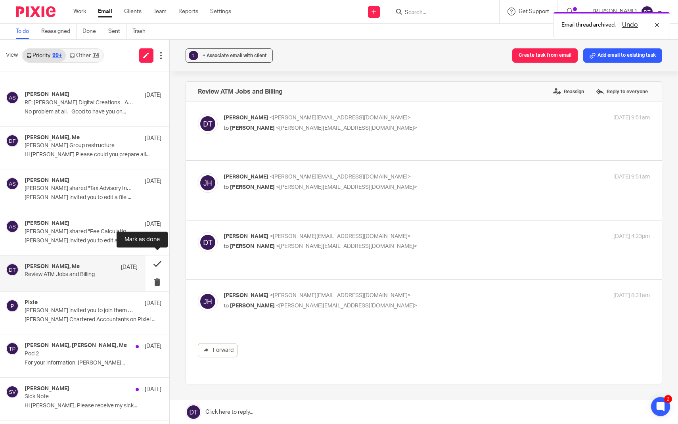
scroll to position [0, 0]
click at [158, 264] on button at bounding box center [157, 264] width 24 height 18
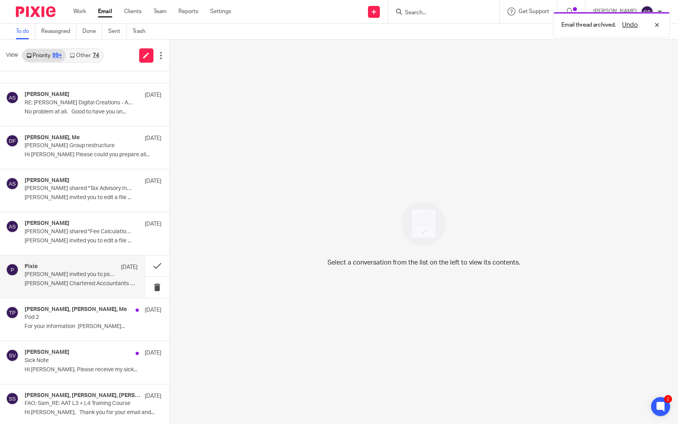
click at [93, 271] on p "Deanna Templeton invited you to join them on Pixie" at bounding box center [70, 274] width 90 height 7
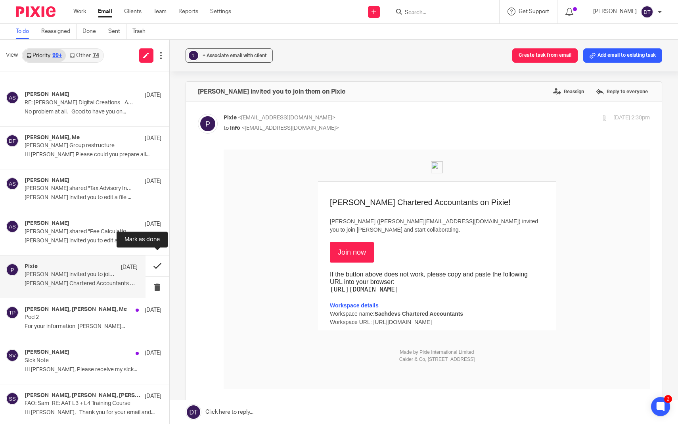
click at [149, 264] on button at bounding box center [157, 265] width 24 height 21
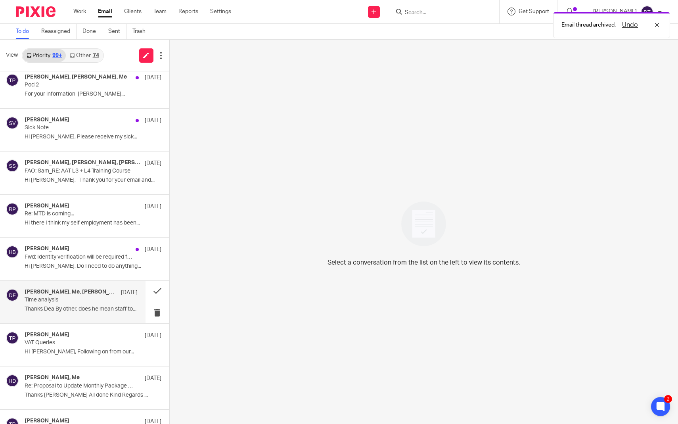
scroll to position [1168, 0]
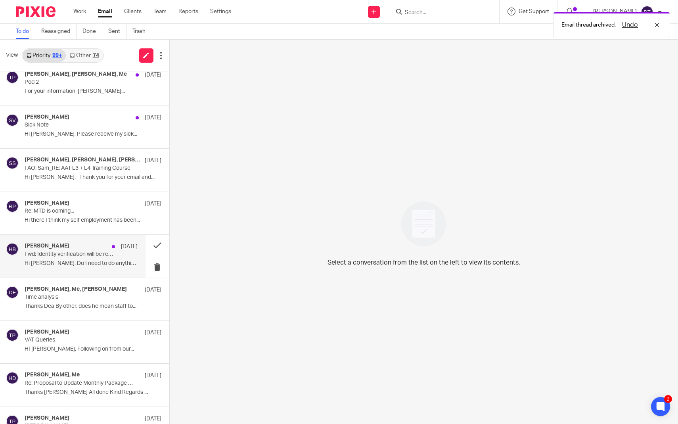
click at [86, 270] on div "Hannah Breeze 7 Aug Fwd: Identity verification will be required from 18 Novembe…" at bounding box center [72, 256] width 145 height 42
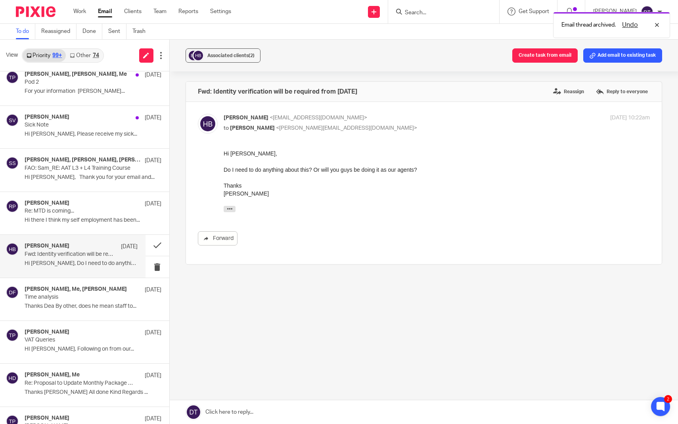
scroll to position [0, 0]
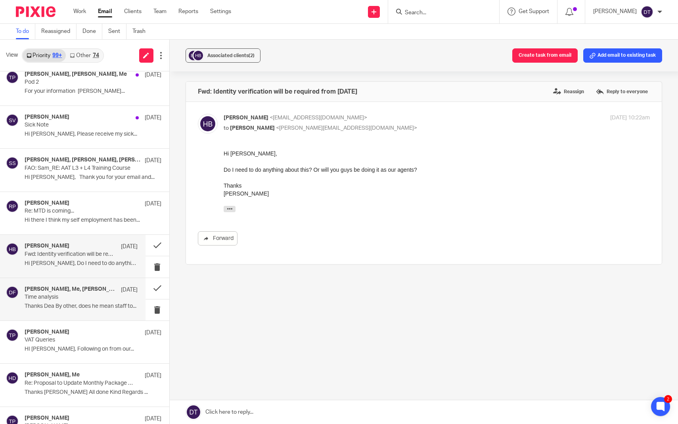
click at [78, 303] on p "Thanks Dea By other, does he mean staff to..." at bounding box center [81, 306] width 113 height 7
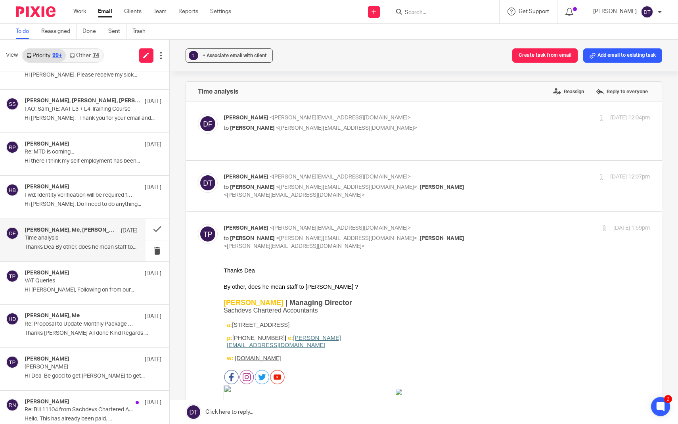
scroll to position [1230, 0]
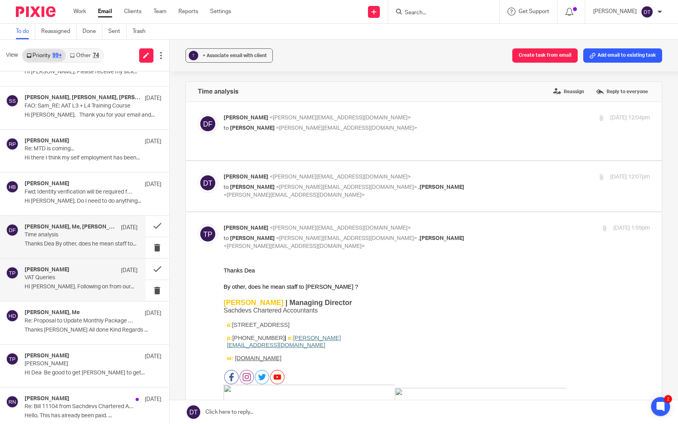
click at [78, 277] on div "Tina Pennycuick 6 Aug VAT Queries HI Deepak, Following on from our..." at bounding box center [81, 279] width 113 height 27
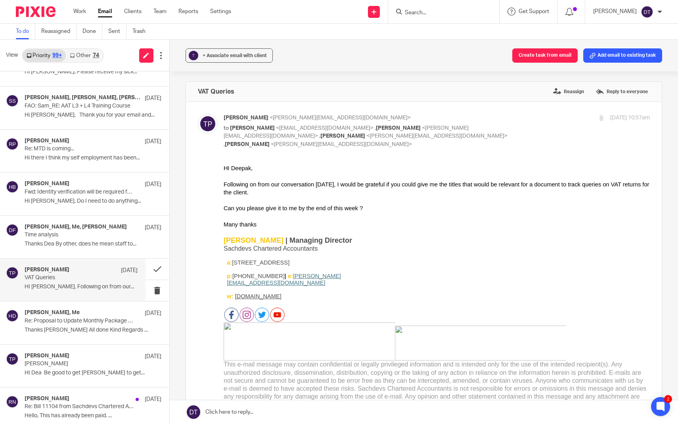
scroll to position [0, 0]
click at [76, 334] on div "Harvey Deo, Me 5 Aug Re: Proposal to Update Monthly Package for VAT Return Serv…" at bounding box center [72, 322] width 145 height 42
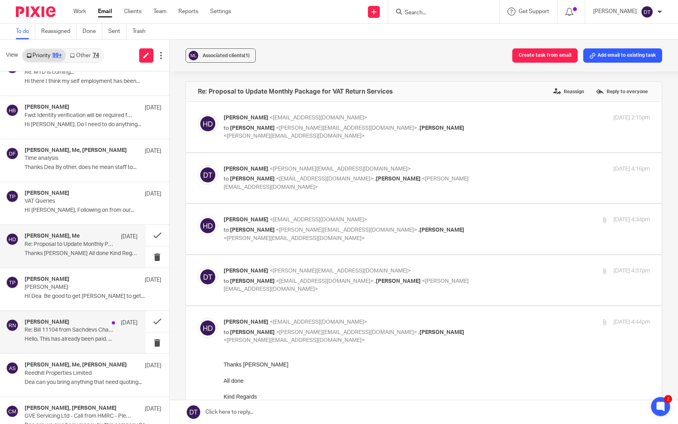
scroll to position [1308, 0]
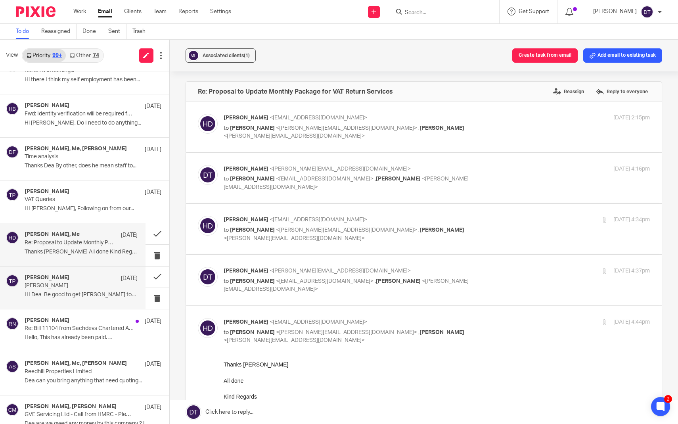
click at [74, 291] on p "HI Dea Be good to get Aaron to get..." at bounding box center [81, 294] width 113 height 7
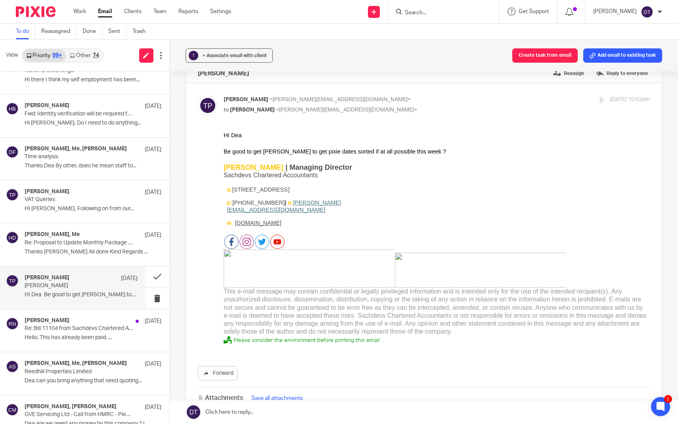
scroll to position [8, 0]
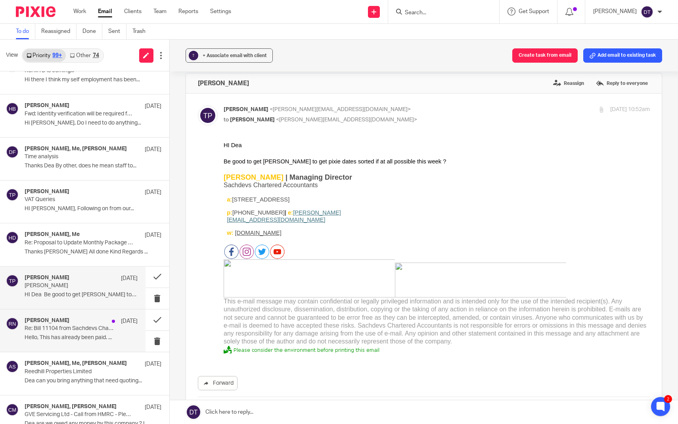
click at [86, 342] on div "Rory neale 5 Aug Re: Bill 11104 from Sachdevs Chartered Accountants is due Hell…" at bounding box center [72, 330] width 145 height 42
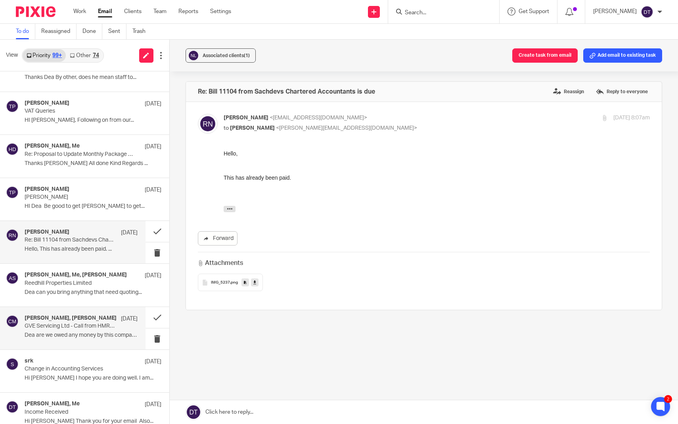
scroll to position [1399, 0]
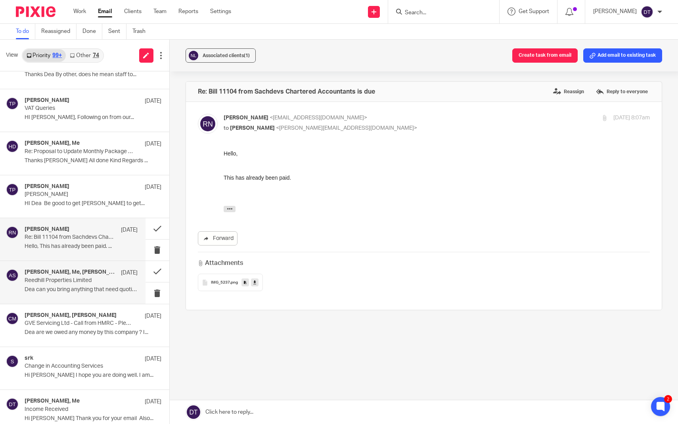
click at [81, 286] on p "Dea can you bring anything that need quoting..." at bounding box center [81, 289] width 113 height 7
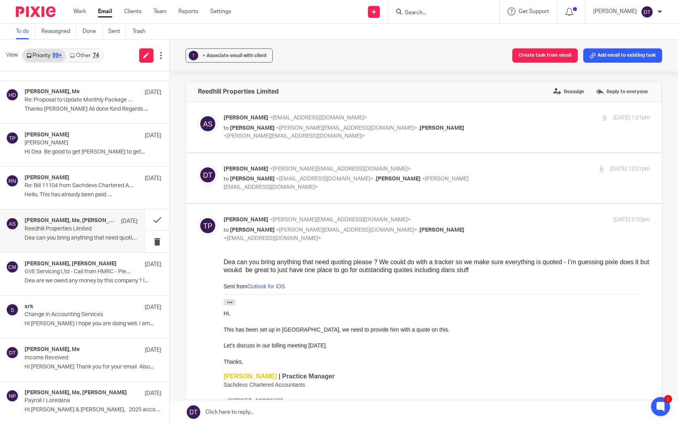
scroll to position [1452, 0]
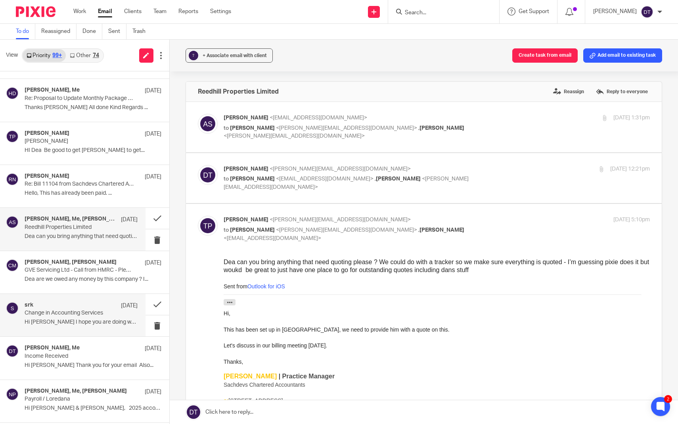
click at [82, 319] on p "Hi Deanna I hope you are doing well. I am..." at bounding box center [81, 322] width 113 height 7
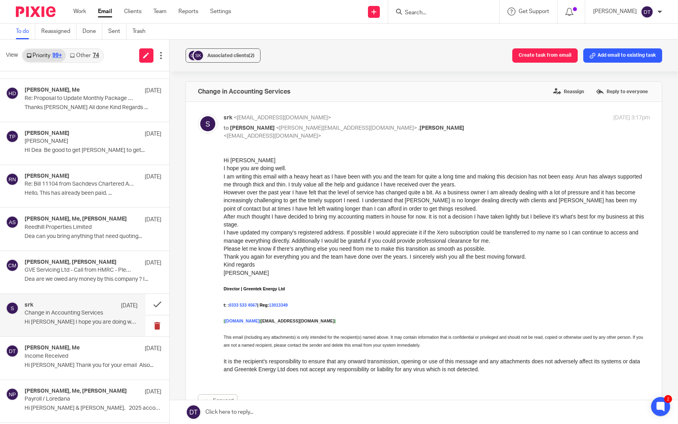
scroll to position [0, 0]
click at [151, 304] on button at bounding box center [157, 304] width 24 height 21
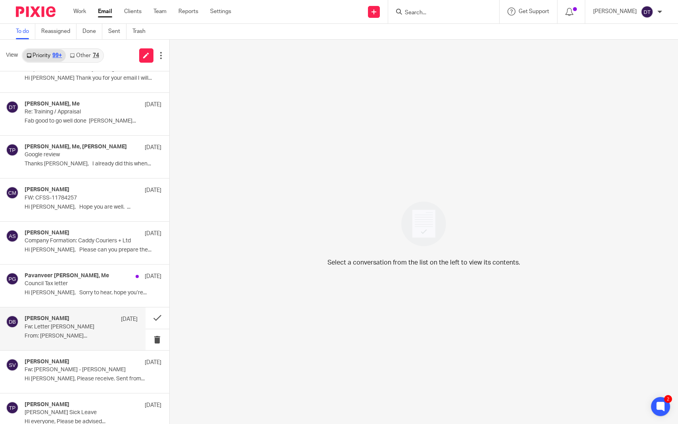
scroll to position [2088, 0]
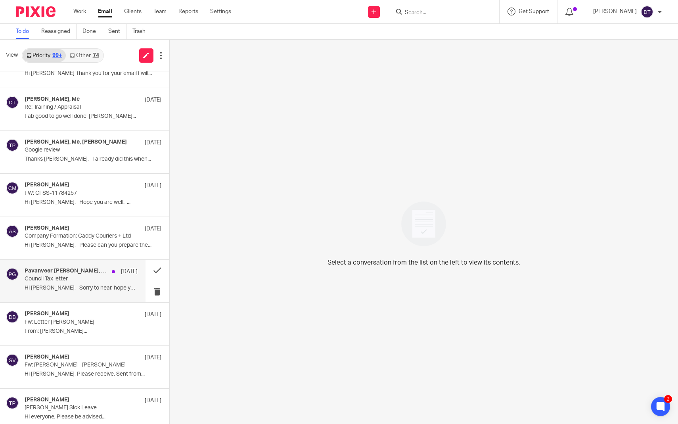
click at [94, 285] on p "Hi Deanna, Sorry to hear, hope you’re..." at bounding box center [81, 288] width 113 height 7
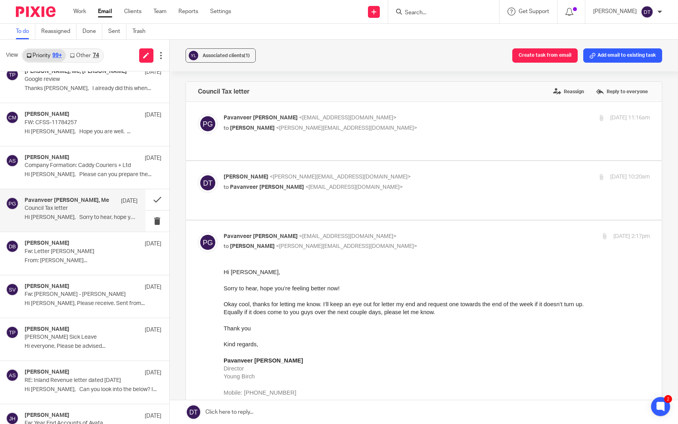
scroll to position [2163, 0]
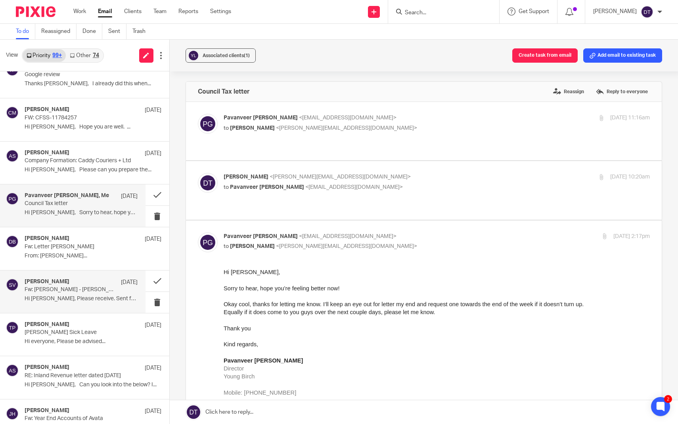
click at [81, 287] on div "Shammi Vatta 25 Jul Fw: Moneypenny - Surinderjit Sahota Hi Deanna, Please recei…" at bounding box center [81, 291] width 113 height 27
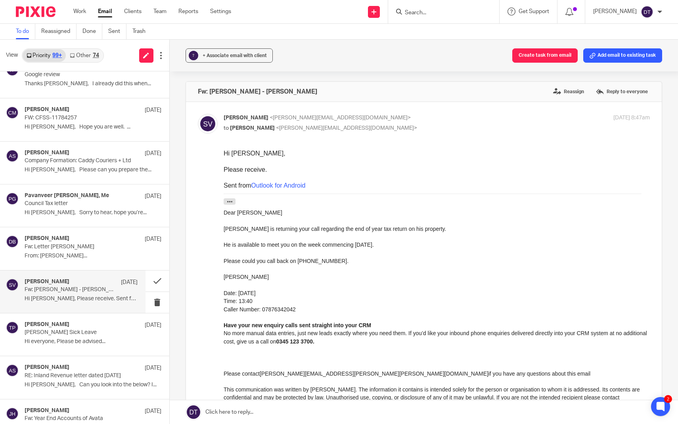
scroll to position [0, 0]
click at [81, 242] on div "Deepak Bansal 28 Jul Fw: Letter Sunil Bagga From: Sunil Bagga..." at bounding box center [81, 248] width 113 height 27
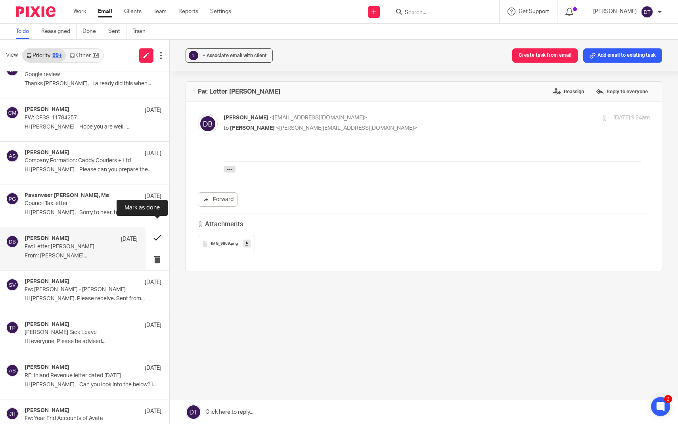
click at [158, 230] on button at bounding box center [157, 237] width 24 height 21
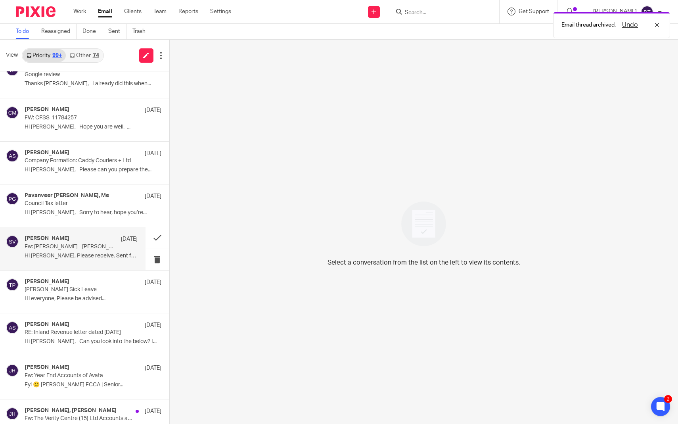
click at [116, 240] on div "Shammi Vatta 25 Jul Fw: Moneypenny - Surinderjit Sahota Hi Deanna, Please recei…" at bounding box center [81, 248] width 113 height 27
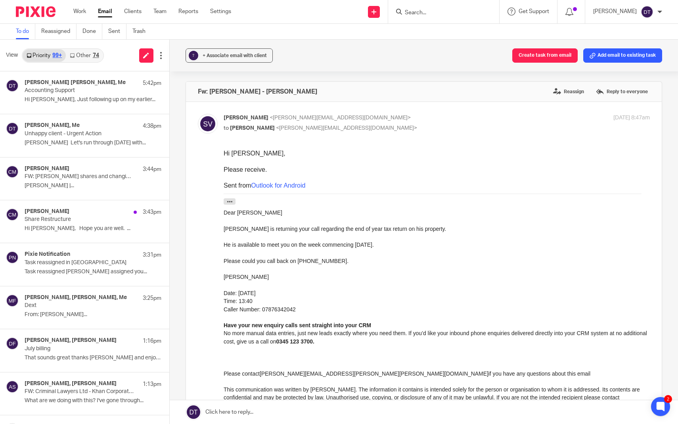
click at [87, 59] on link "Other 74" at bounding box center [84, 55] width 37 height 13
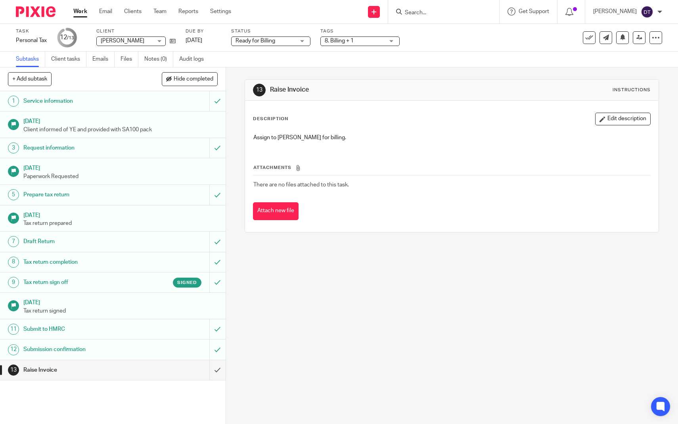
click at [82, 328] on h1 "Submit to HMRC" at bounding box center [82, 329] width 119 height 12
click at [78, 283] on h1 "Tax return sign off" at bounding box center [82, 282] width 119 height 12
